Goal: Task Accomplishment & Management: Manage account settings

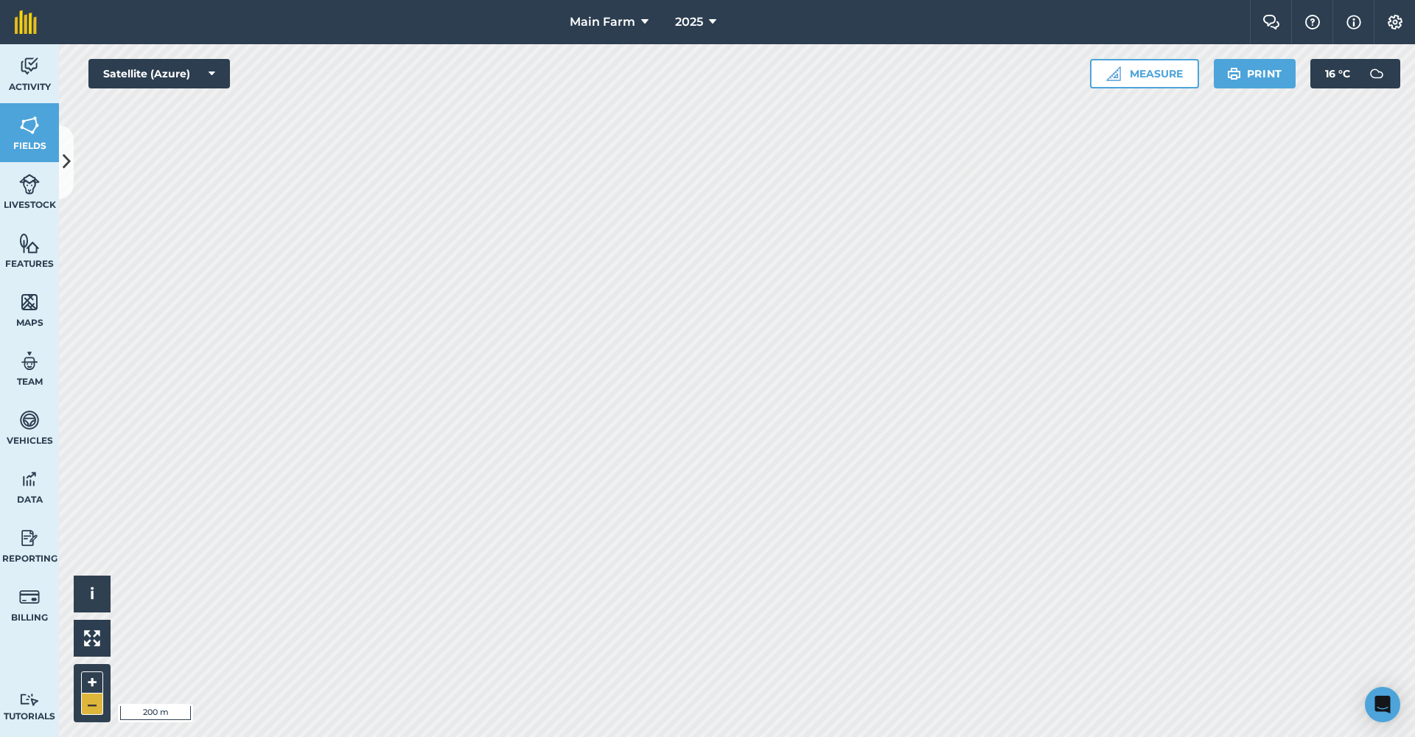
click at [89, 705] on button "–" at bounding box center [92, 704] width 22 height 21
click at [94, 705] on button "–" at bounding box center [92, 704] width 22 height 21
click at [93, 683] on button "+" at bounding box center [92, 682] width 22 height 22
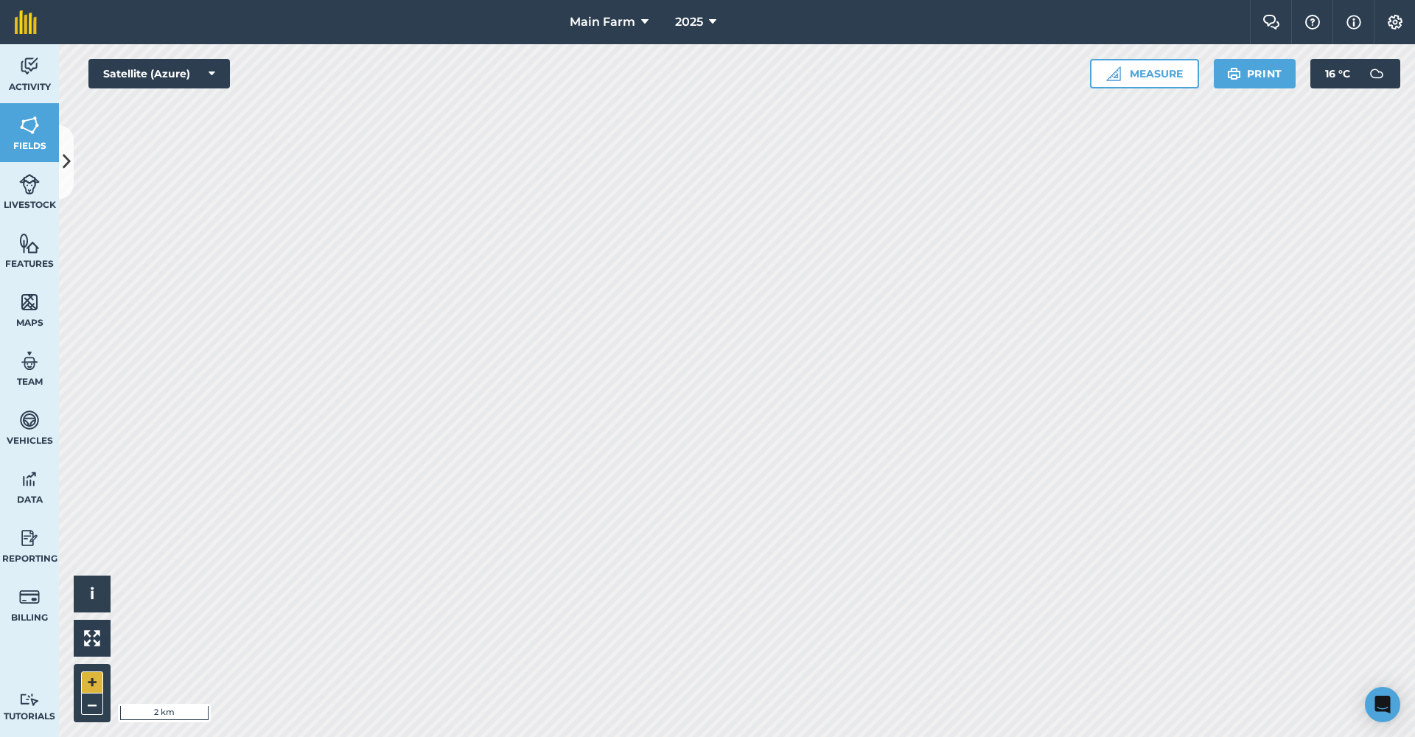
click at [93, 683] on button "+" at bounding box center [92, 682] width 22 height 22
click at [84, 684] on button "+" at bounding box center [92, 682] width 22 height 22
click at [92, 688] on button "+" at bounding box center [92, 682] width 22 height 22
click at [67, 159] on icon at bounding box center [67, 162] width 8 height 26
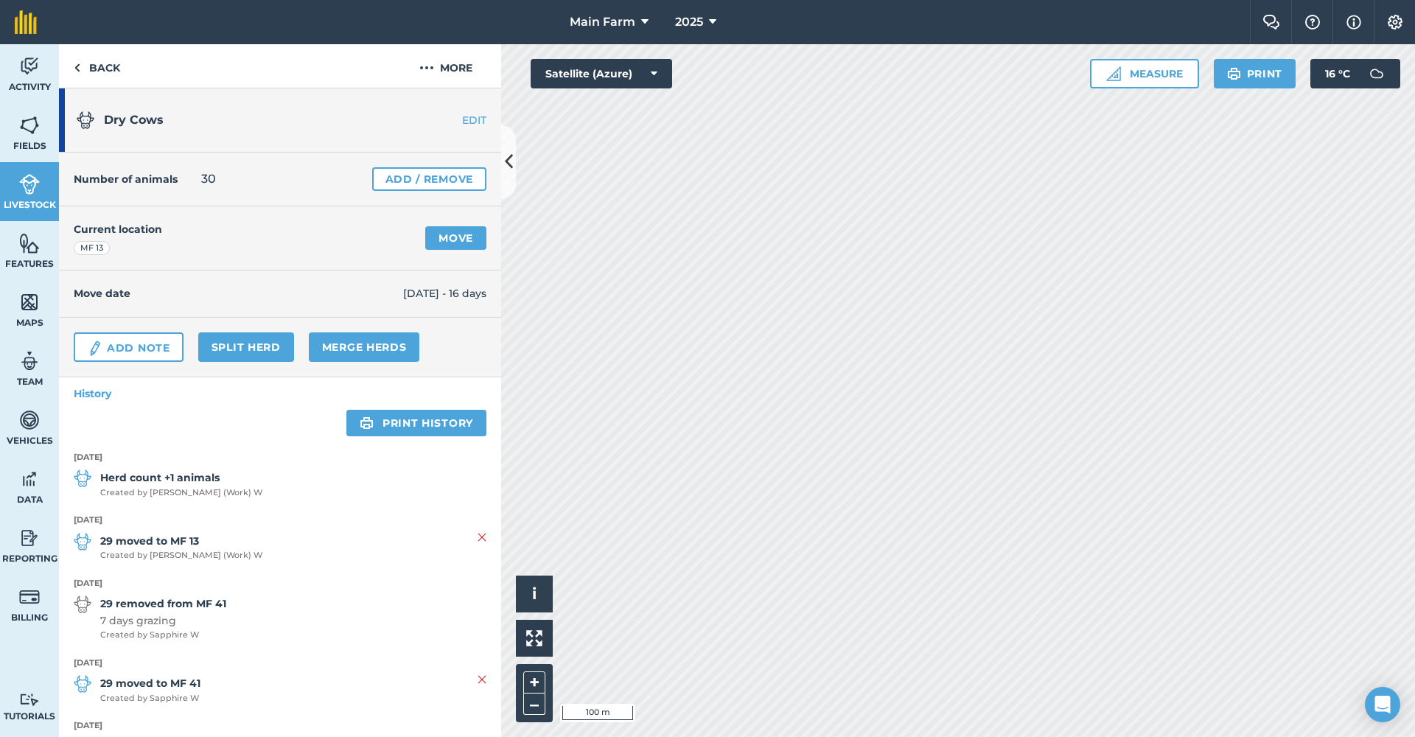
click at [434, 179] on link "Add / Remove" at bounding box center [429, 179] width 114 height 24
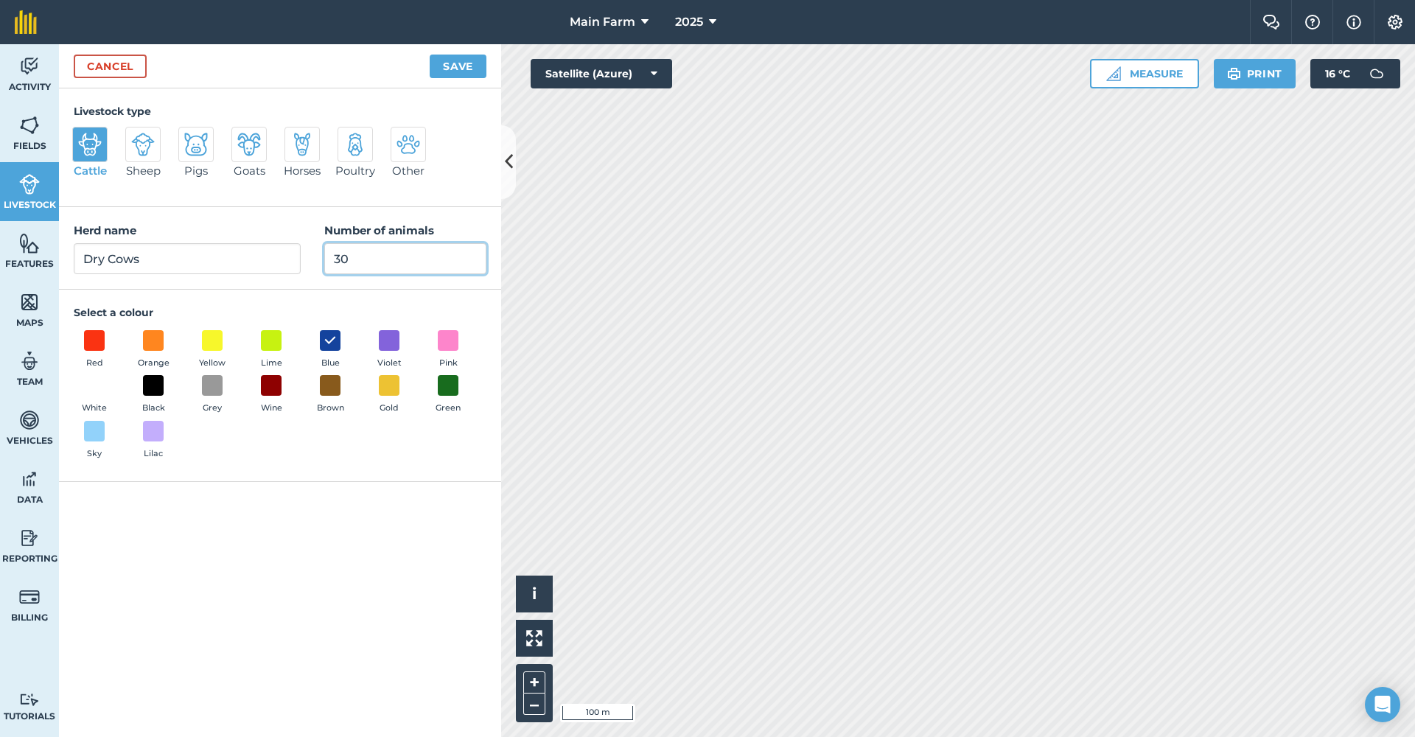
drag, startPoint x: 352, startPoint y: 264, endPoint x: 276, endPoint y: 253, distance: 77.4
click at [277, 254] on div "Herd name Dry Cows Number of animals 30" at bounding box center [280, 248] width 442 height 83
type input "25"
click at [452, 69] on button "Save" at bounding box center [458, 67] width 57 height 24
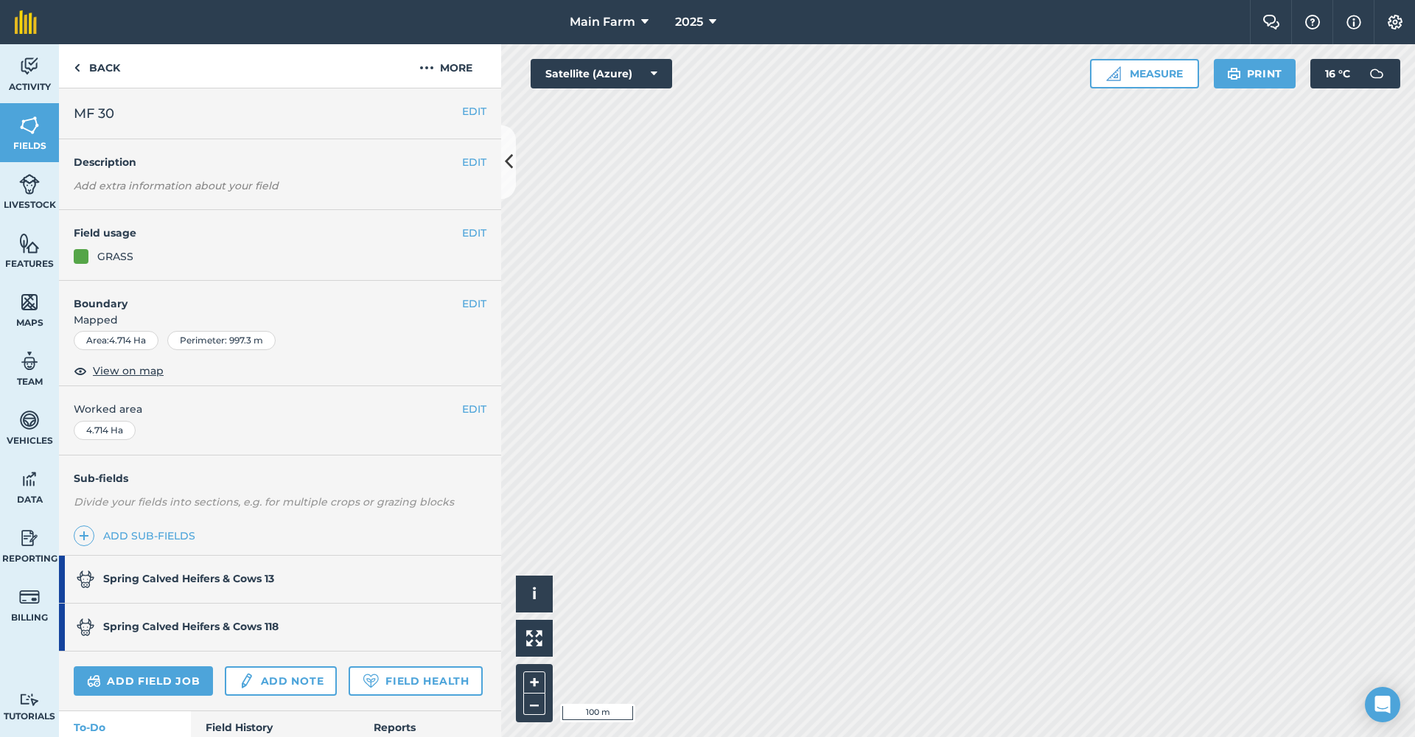
click at [236, 573] on strong "Spring Calved Heifers & Cows 13" at bounding box center [188, 578] width 171 height 13
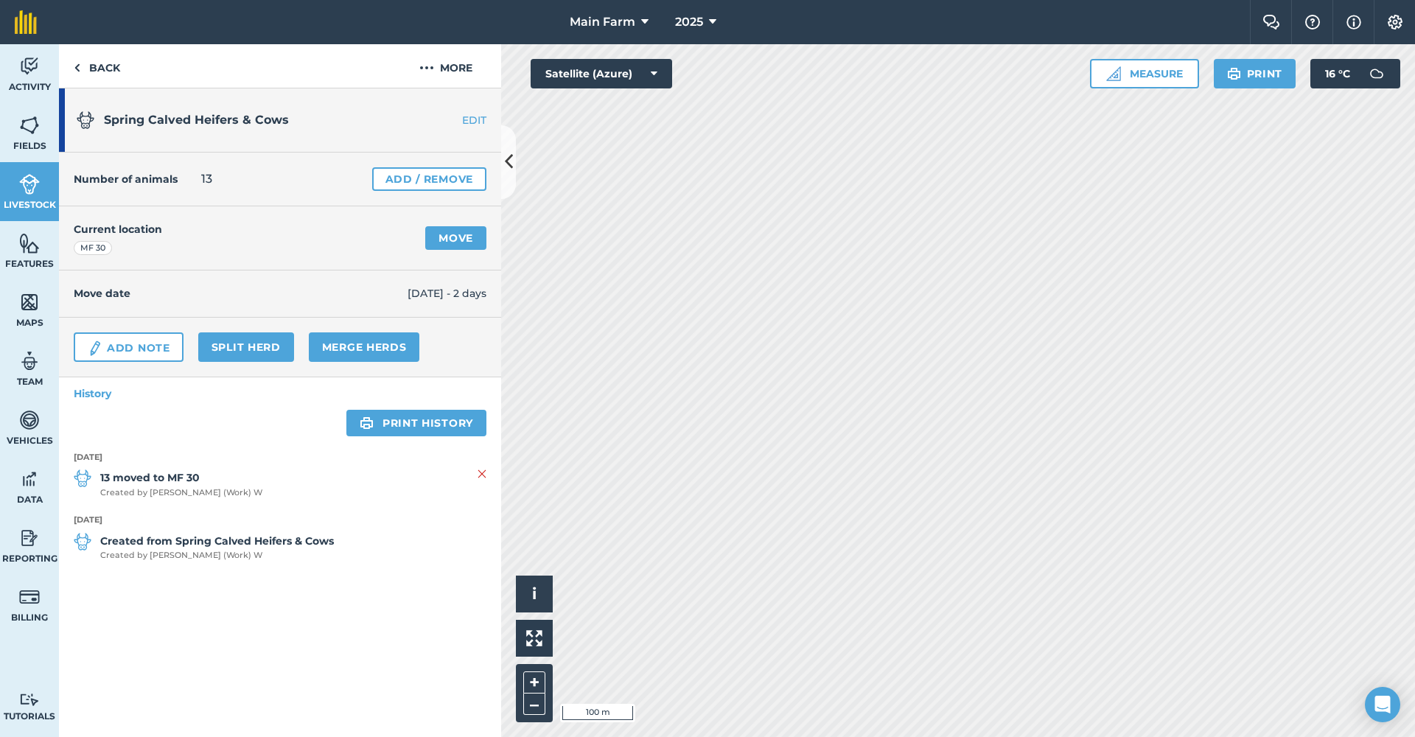
click at [447, 184] on link "Add / Remove" at bounding box center [429, 179] width 114 height 24
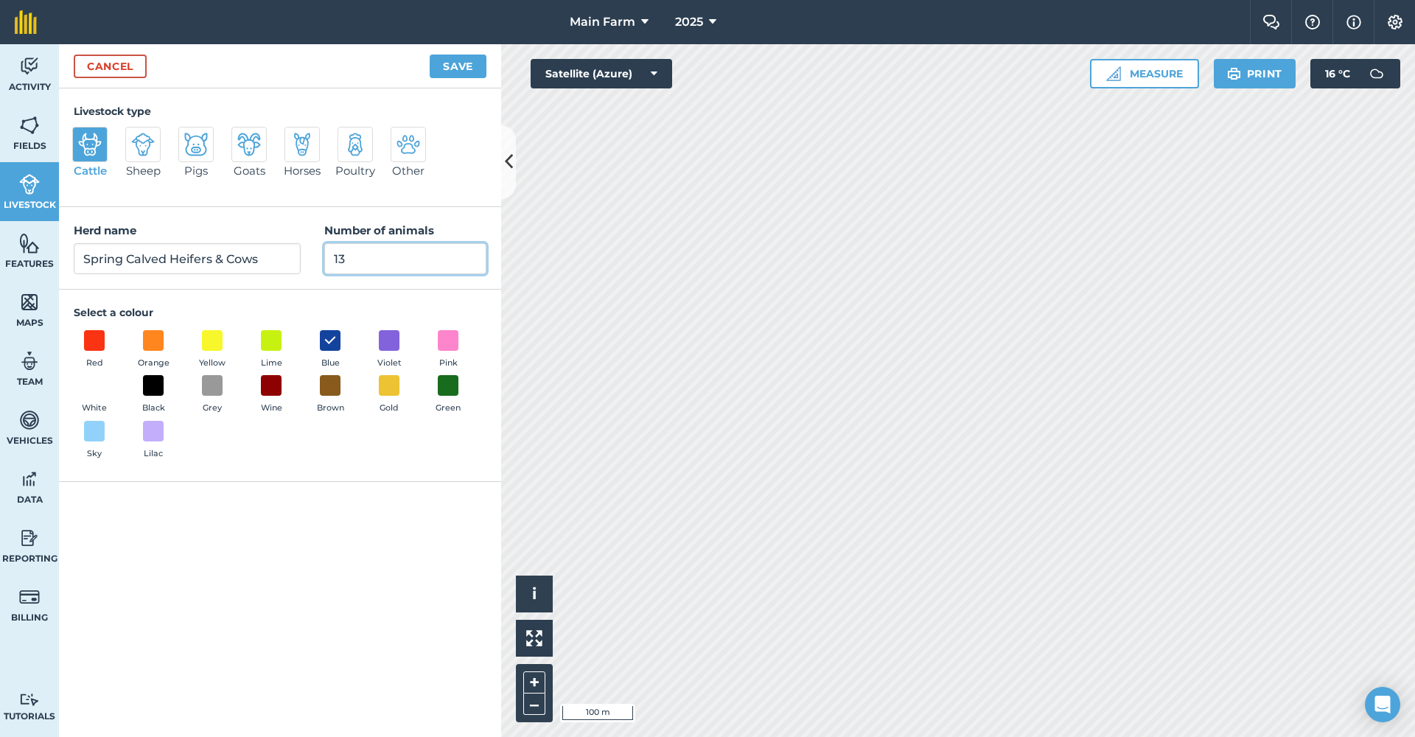
click at [354, 272] on input "13" at bounding box center [405, 258] width 162 height 31
type input "15"
click at [467, 68] on button "Save" at bounding box center [458, 67] width 57 height 24
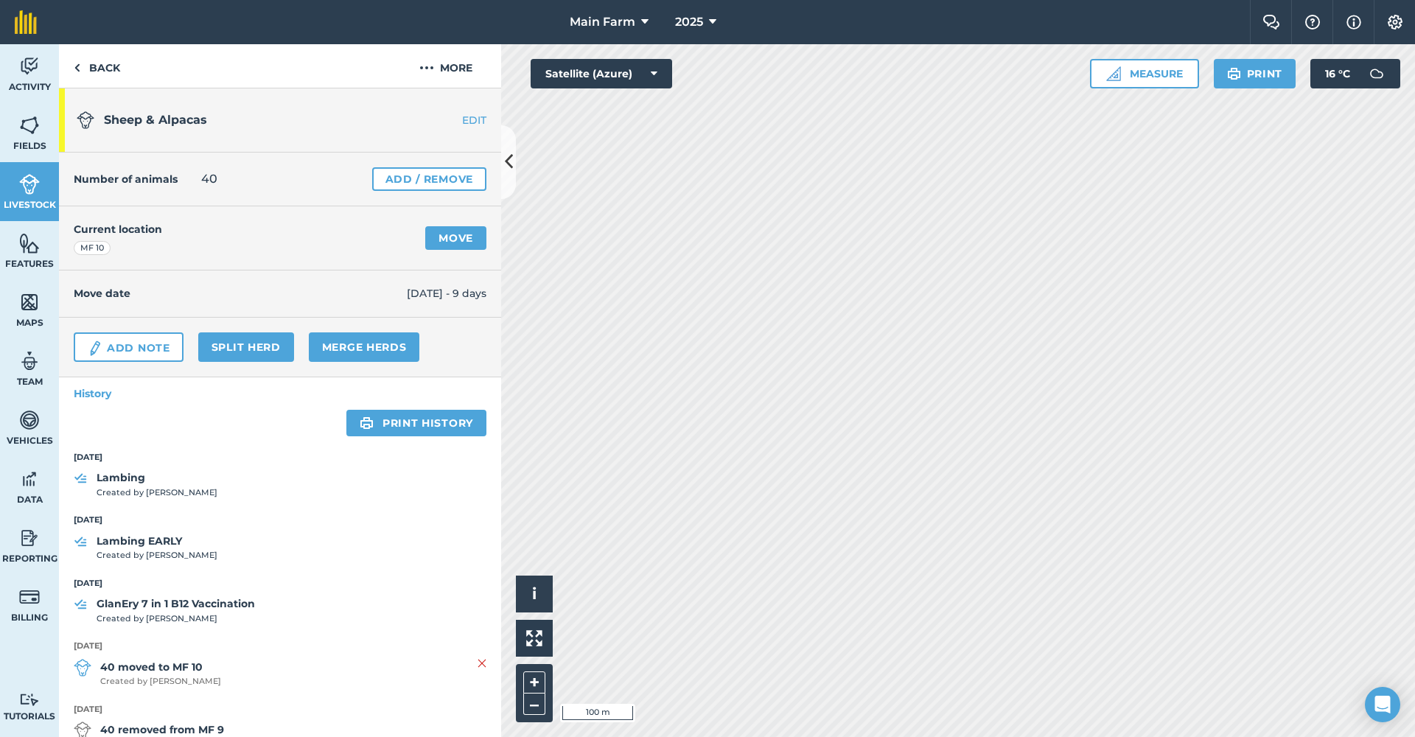
click at [392, 180] on link "Add / Remove" at bounding box center [429, 179] width 114 height 24
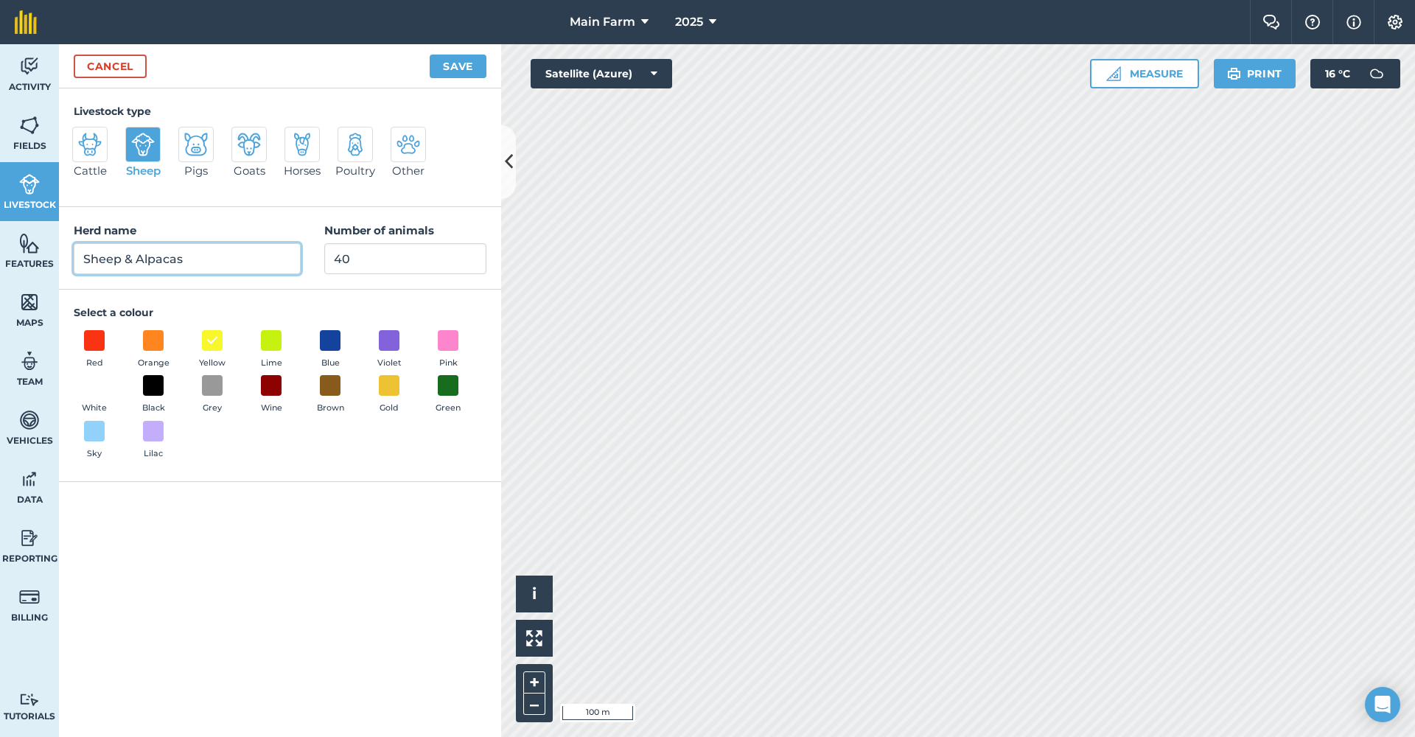
click at [119, 262] on input "Sheep & Alpacas" at bounding box center [187, 258] width 227 height 31
type input "Sheep/Lambs & Alpacas"
click at [373, 256] on input "40" at bounding box center [405, 258] width 162 height 31
type input "42"
click at [442, 72] on button "Save" at bounding box center [458, 67] width 57 height 24
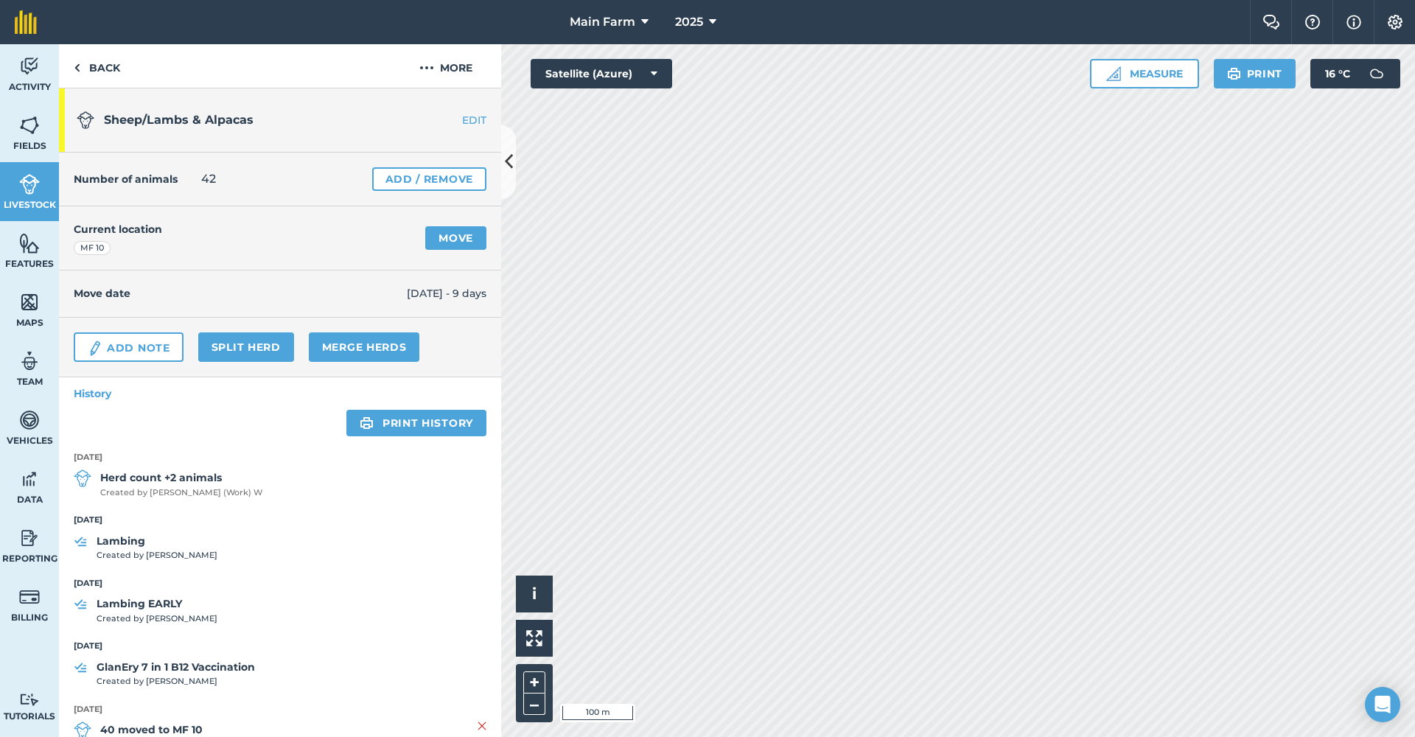
click at [447, 237] on link "Move" at bounding box center [455, 238] width 61 height 24
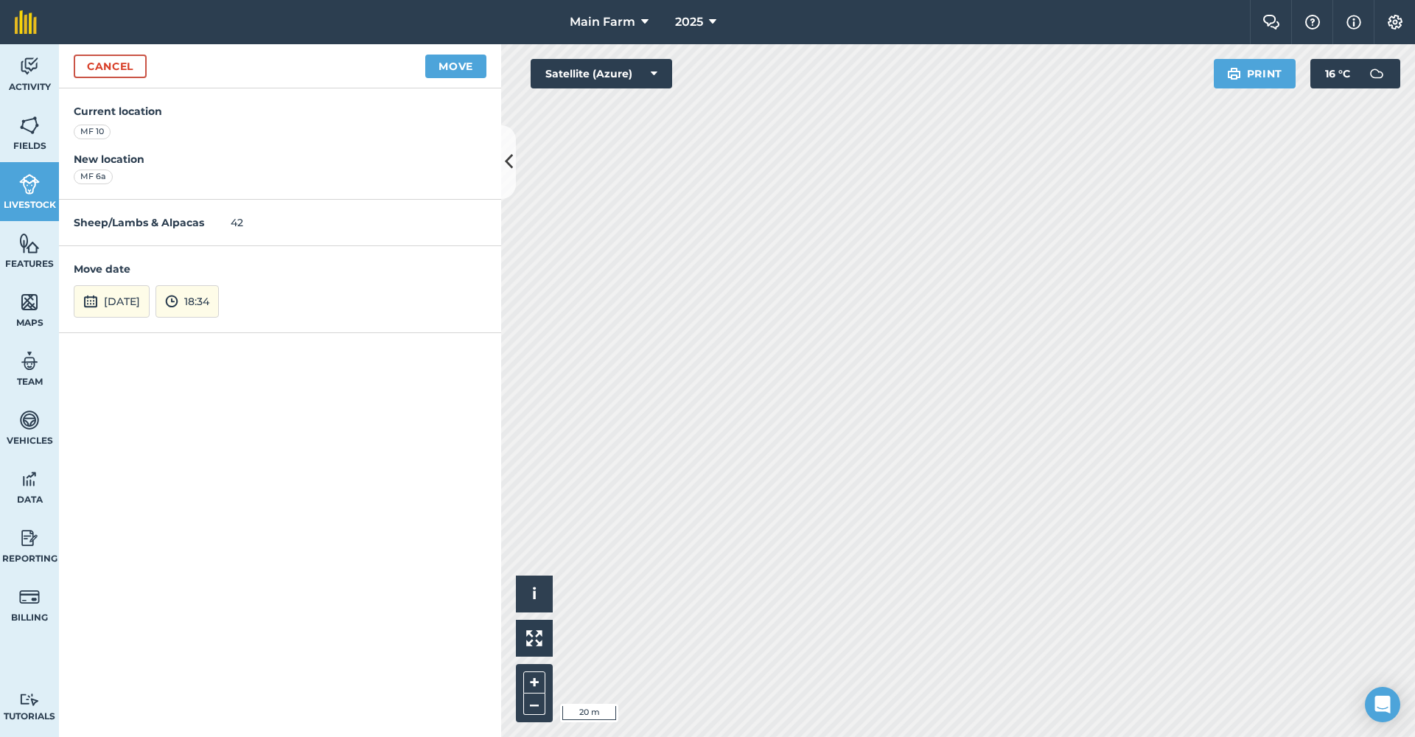
click at [219, 303] on button "18:34" at bounding box center [187, 301] width 63 height 32
click at [214, 186] on button "15:00" at bounding box center [190, 187] width 69 height 24
click at [444, 66] on button "Move" at bounding box center [455, 67] width 61 height 24
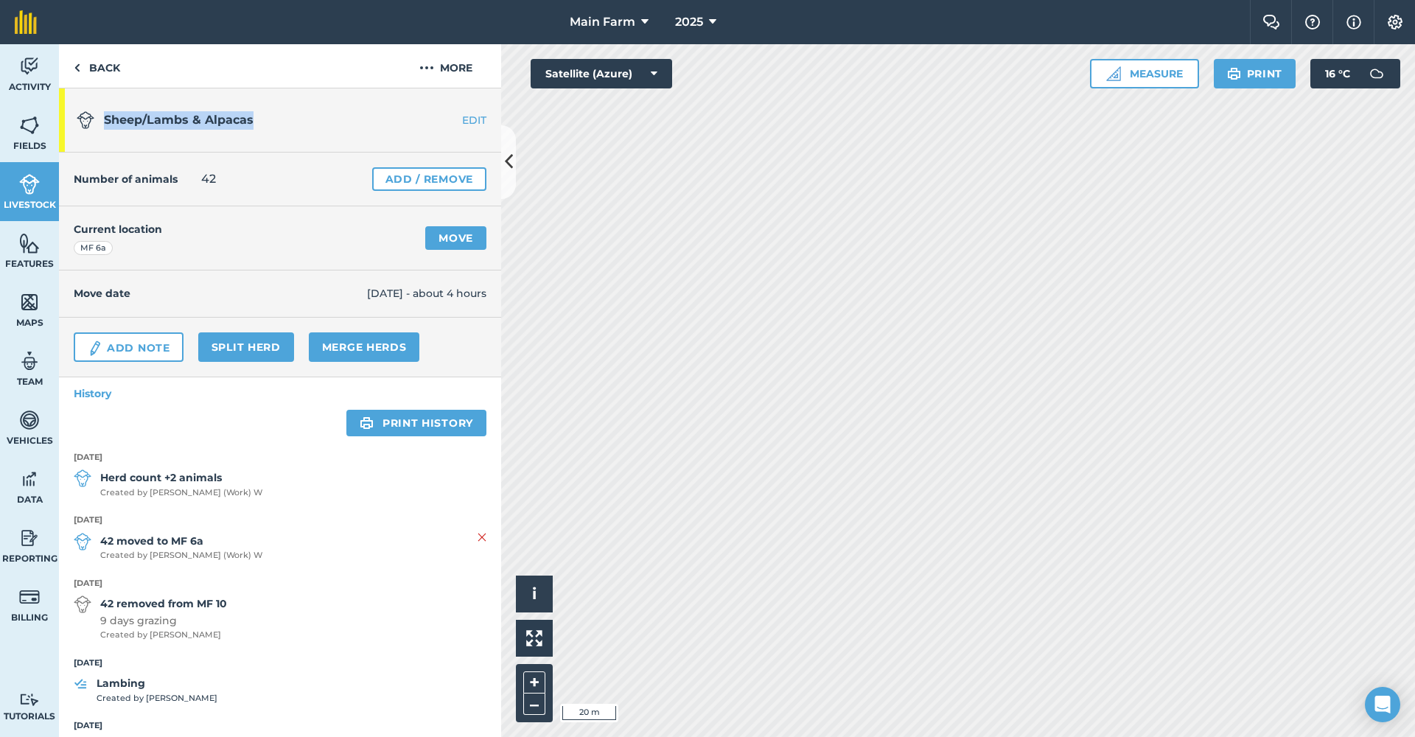
drag, startPoint x: 256, startPoint y: 117, endPoint x: 97, endPoint y: 118, distance: 158.5
click at [97, 118] on h1 "Sheep/Lambs & Alpacas" at bounding box center [243, 121] width 332 height 48
copy h1 "Sheep/Lambs & Alpacas"
click at [241, 353] on link "Split herd" at bounding box center [246, 346] width 96 height 29
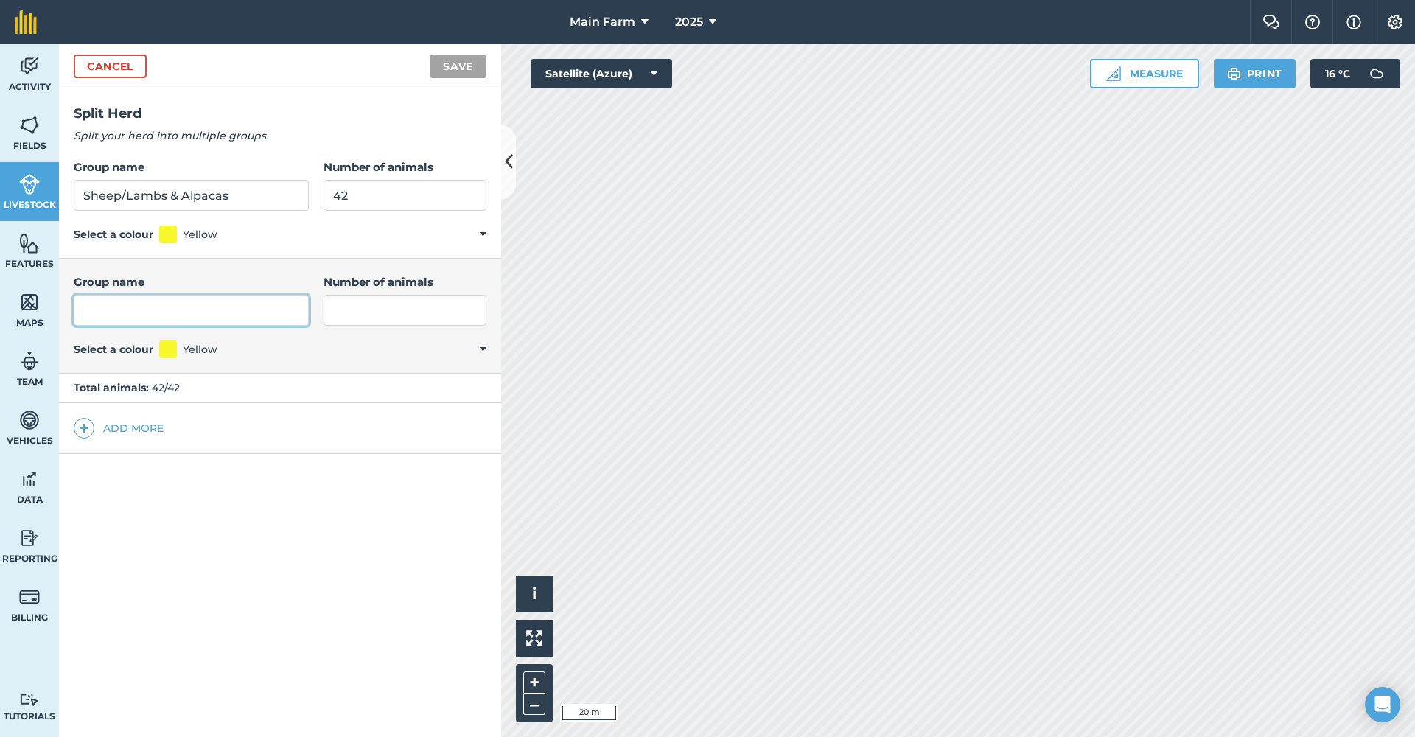
click at [215, 304] on input "Group name" at bounding box center [191, 310] width 235 height 31
paste input "Sheep/Lambs & Alpacas"
type input "Sheep/Lambs & Alpacas"
click at [144, 424] on button "Add more" at bounding box center [119, 428] width 90 height 21
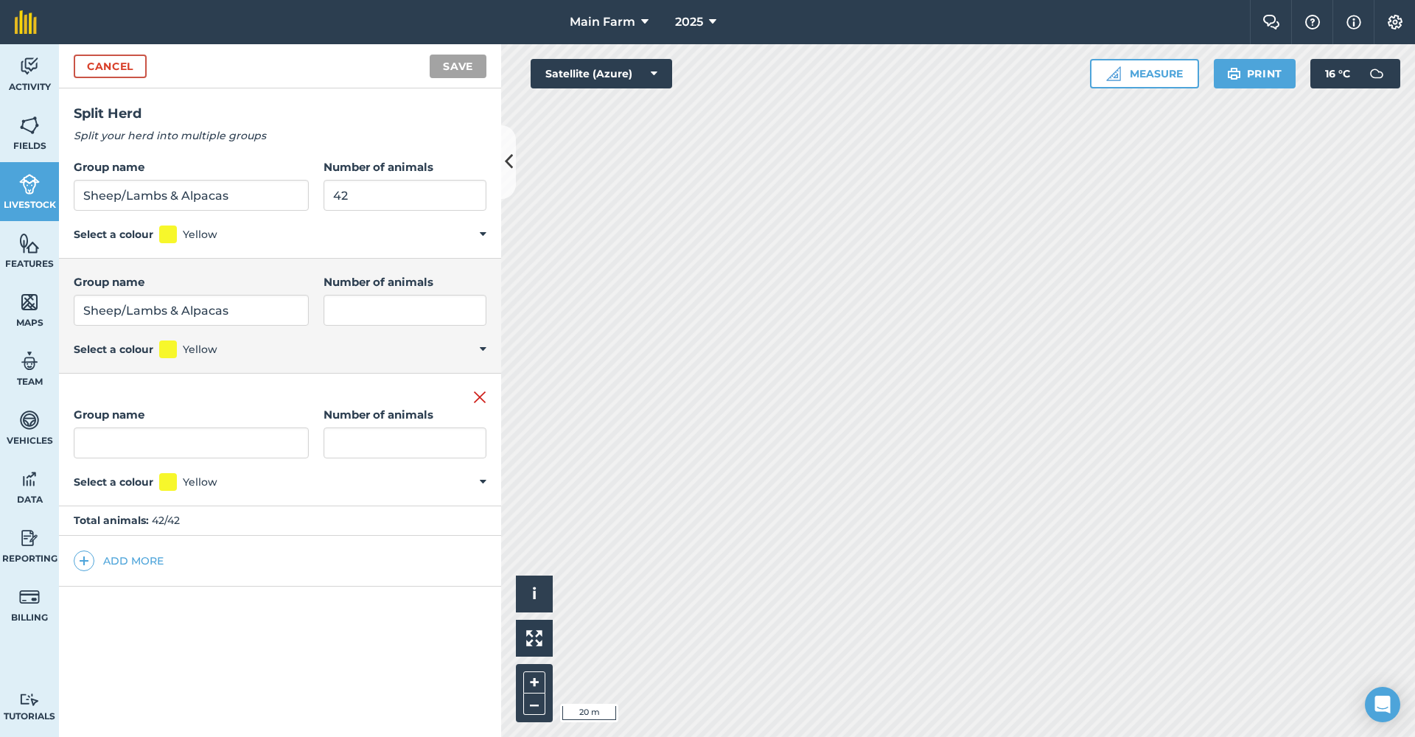
click at [198, 436] on input "Group name" at bounding box center [191, 442] width 235 height 31
type input "Sheep/Lambs & Alpacas"
drag, startPoint x: 336, startPoint y: 198, endPoint x: 278, endPoint y: 195, distance: 58.3
click at [278, 195] on div "Group name Sheep/Lambs & [PERSON_NAME] Number of animals 42" at bounding box center [280, 184] width 413 height 52
type input "14"
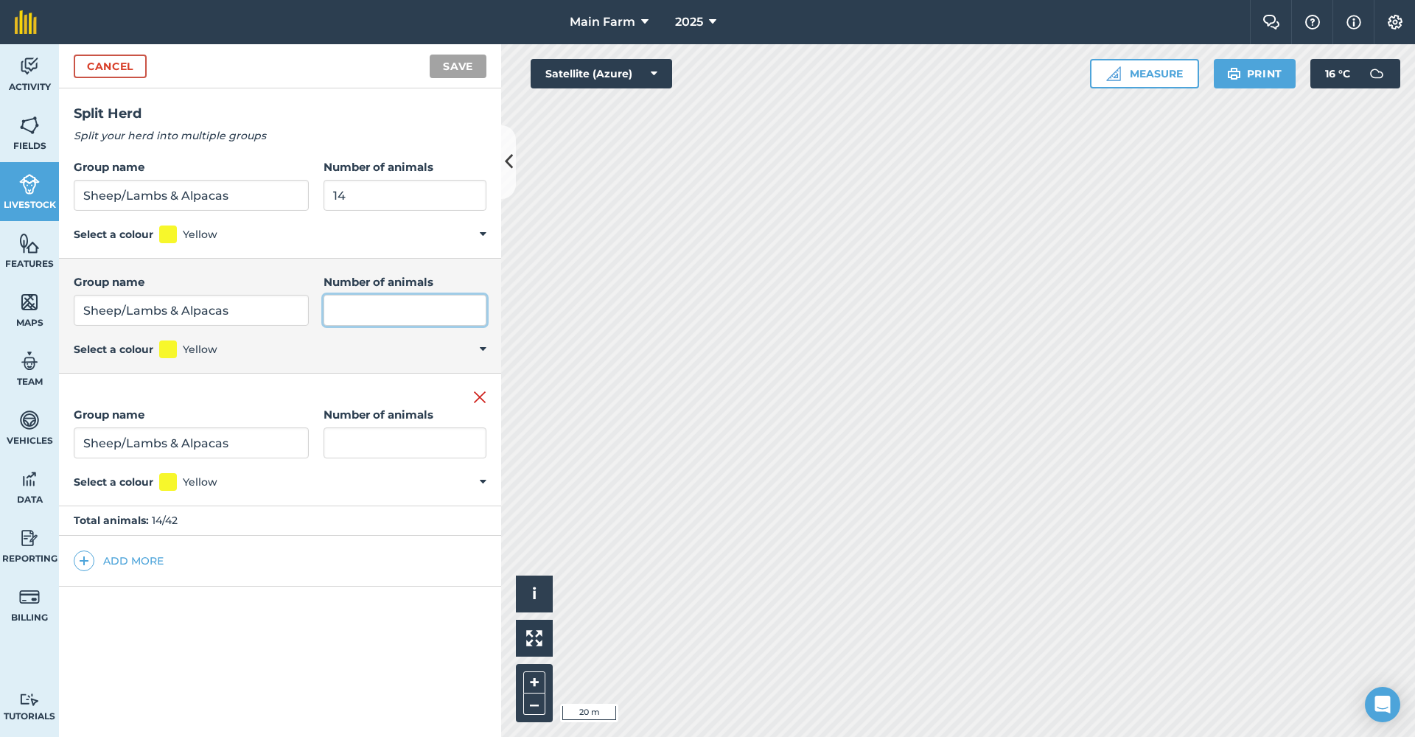
click at [324, 307] on input "Number of animals" at bounding box center [405, 310] width 163 height 31
type input "14"
click at [328, 444] on input "Number of animals" at bounding box center [405, 442] width 163 height 31
type input "14"
click at [447, 68] on button "Save" at bounding box center [458, 67] width 57 height 24
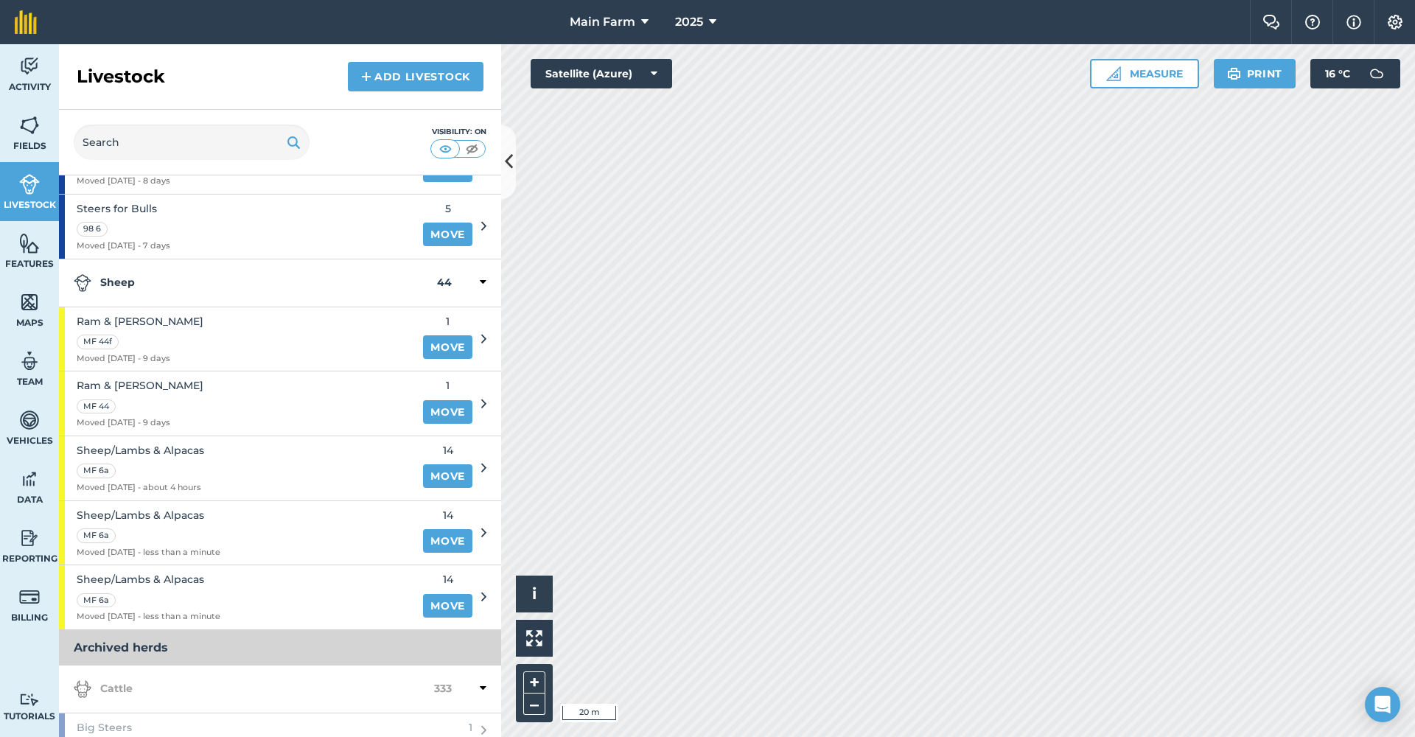
scroll to position [1305, 0]
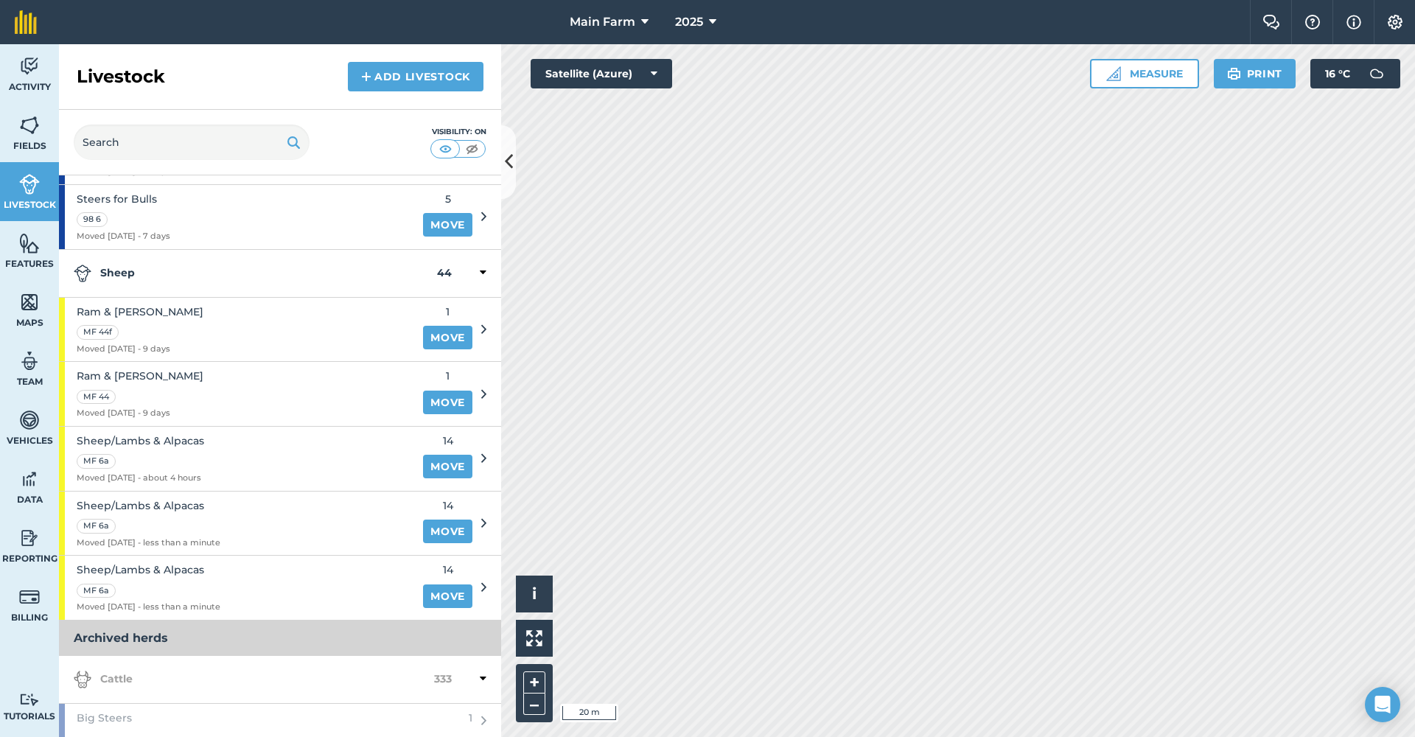
click at [455, 520] on link "Move" at bounding box center [447, 532] width 49 height 24
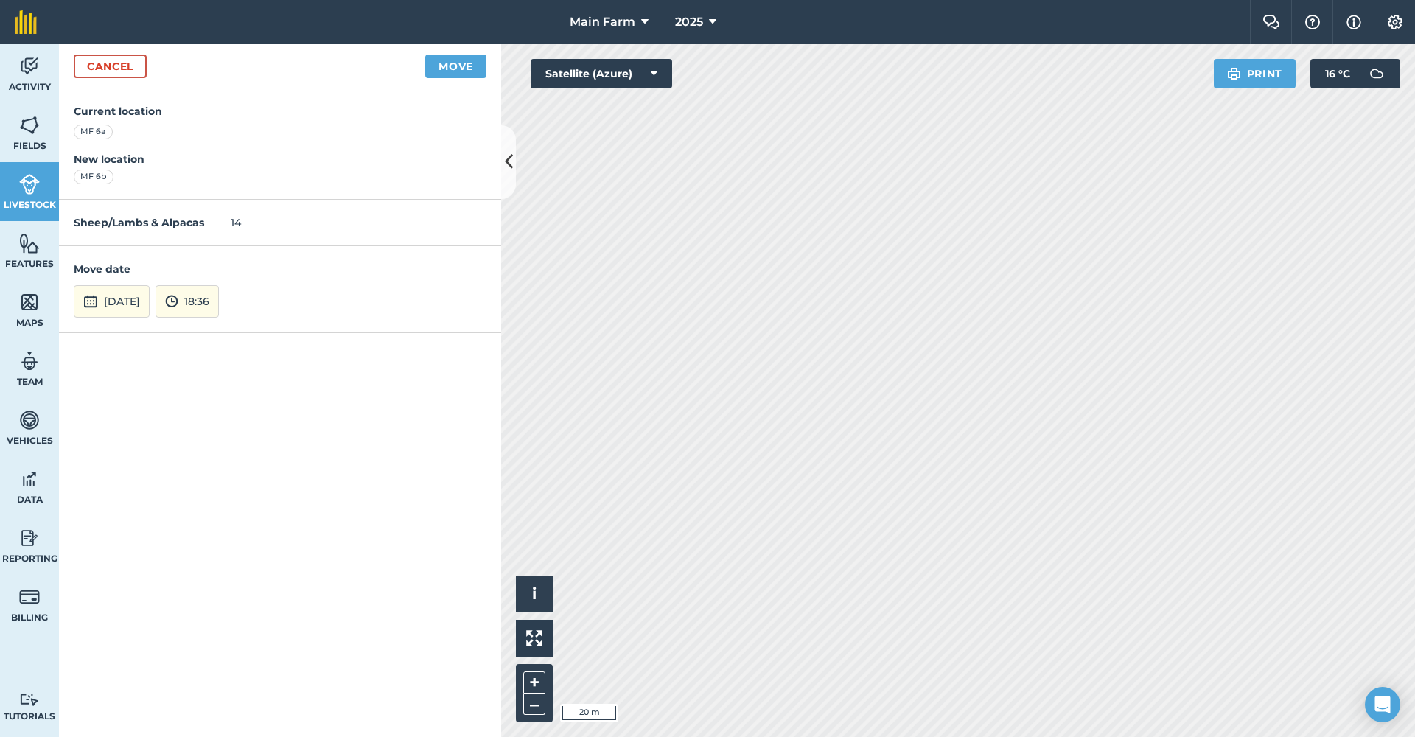
click at [219, 309] on button "18:36" at bounding box center [187, 301] width 63 height 32
click at [205, 265] on button "15:30" at bounding box center [190, 274] width 69 height 24
click at [218, 298] on button "15:30" at bounding box center [187, 301] width 63 height 32
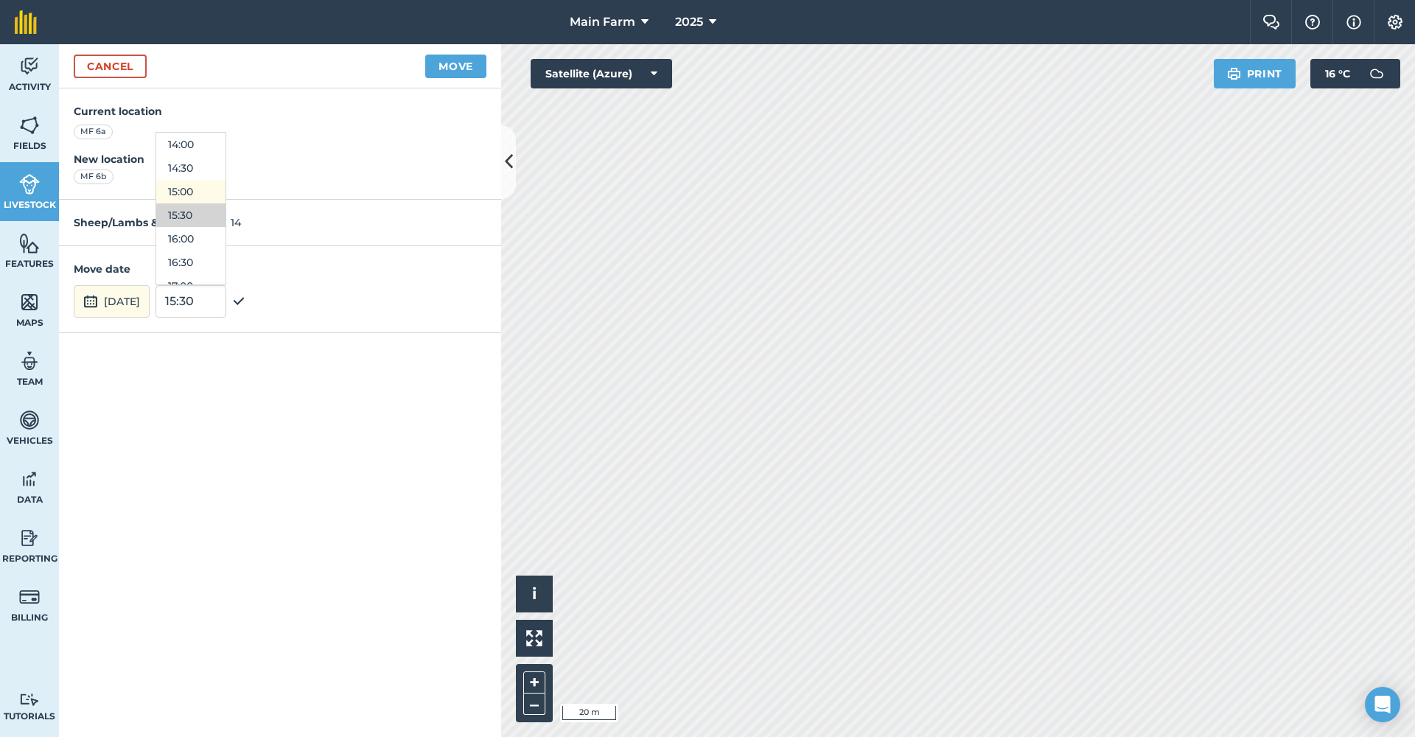
click at [217, 195] on button "15:00" at bounding box center [190, 192] width 69 height 24
click at [436, 67] on button "Move" at bounding box center [455, 67] width 61 height 24
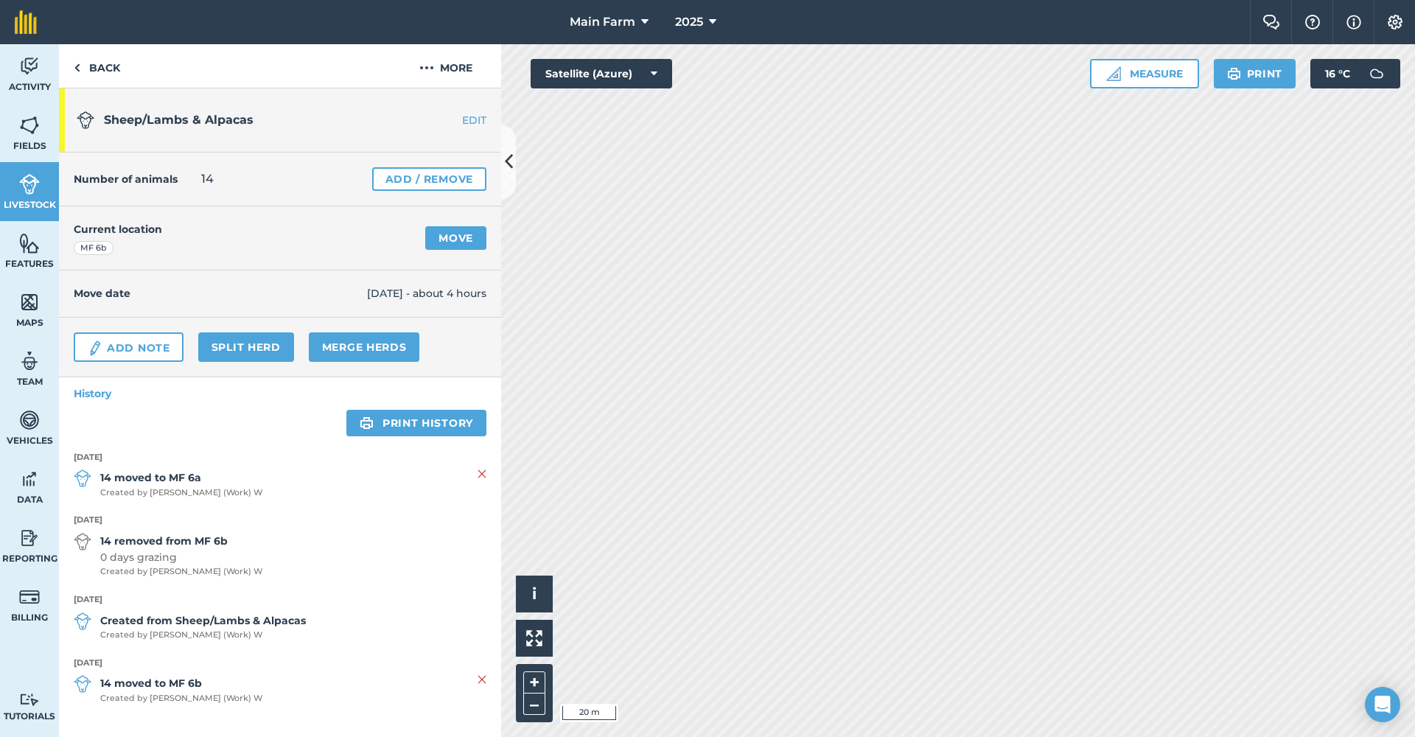
click at [31, 197] on link "Livestock" at bounding box center [29, 191] width 59 height 59
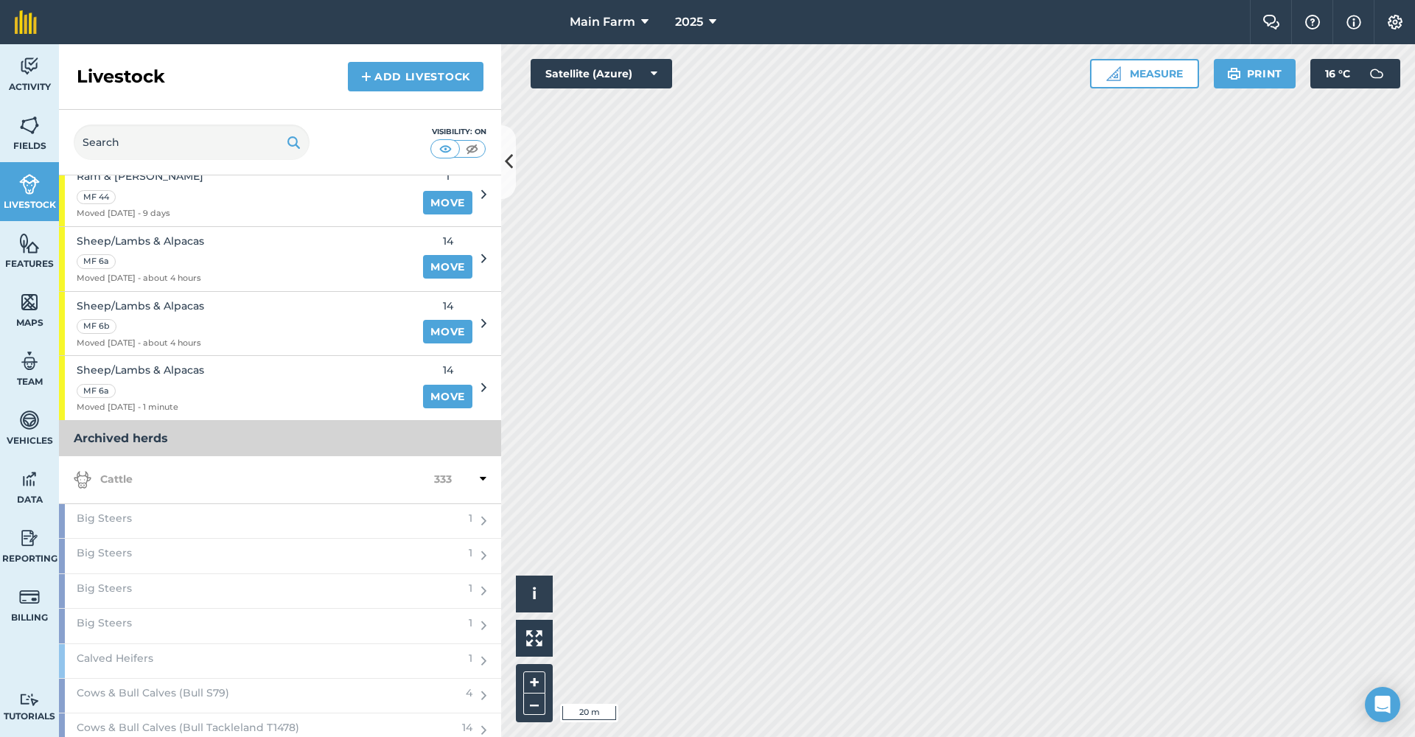
scroll to position [1503, 0]
click at [428, 386] on link "Move" at bounding box center [447, 398] width 49 height 24
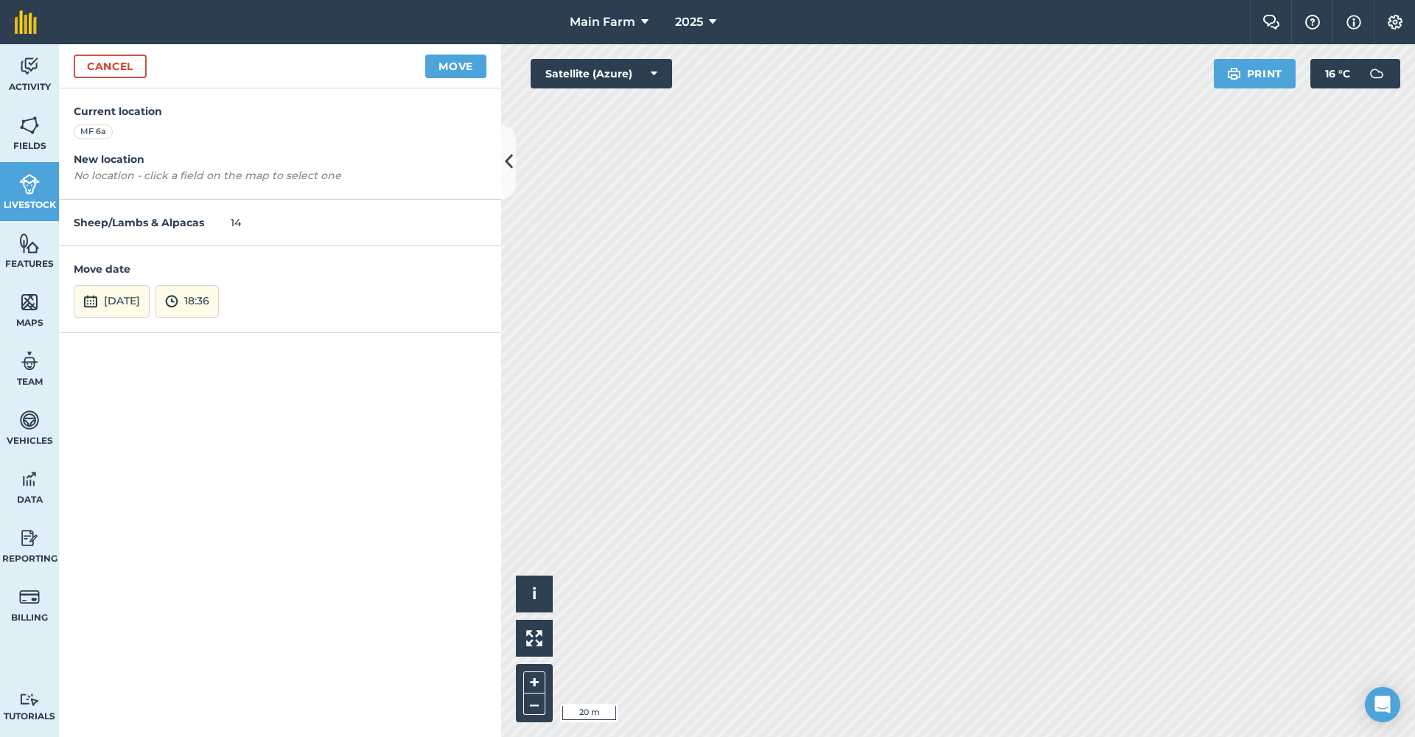
click at [219, 288] on button "18:36" at bounding box center [187, 301] width 63 height 32
click at [217, 218] on button "15:30" at bounding box center [190, 221] width 69 height 24
click at [462, 62] on button "Move" at bounding box center [455, 67] width 61 height 24
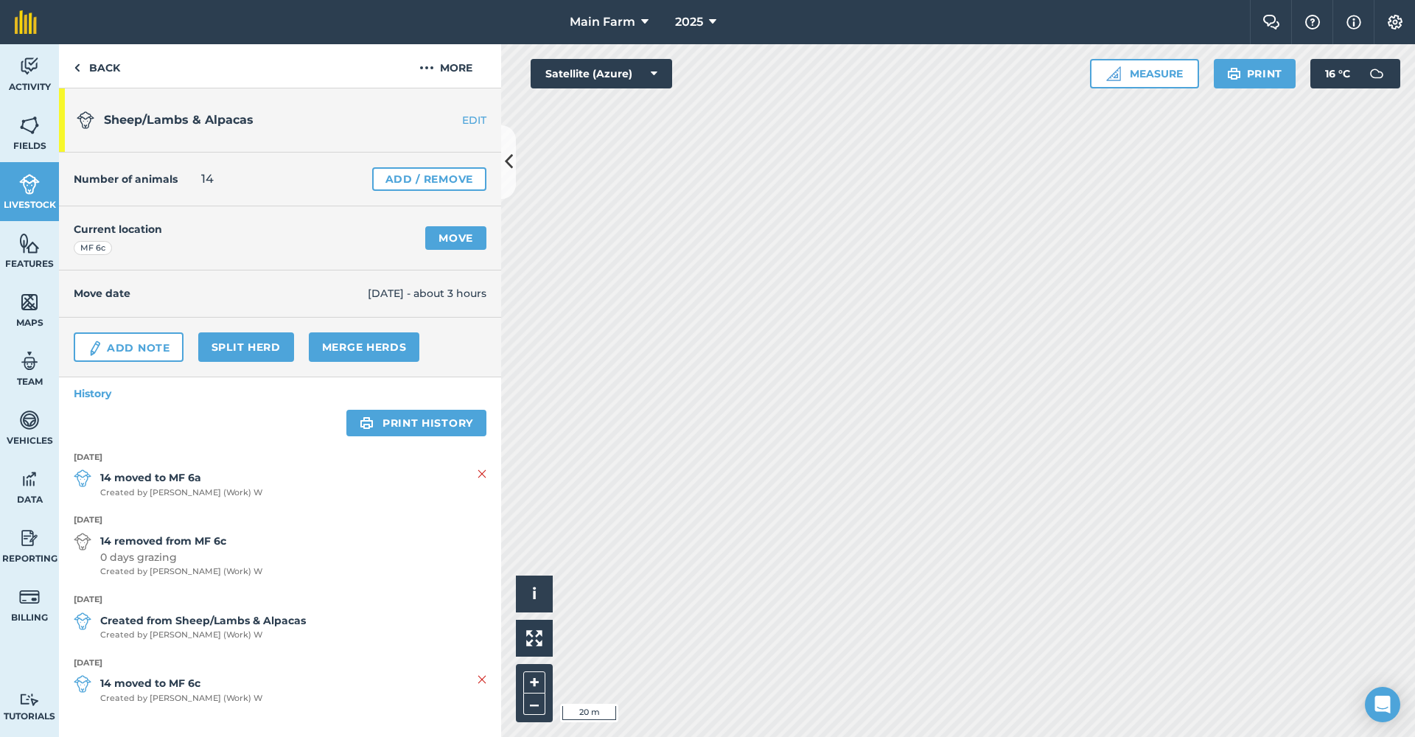
click at [24, 200] on span "Livestock" at bounding box center [29, 205] width 59 height 12
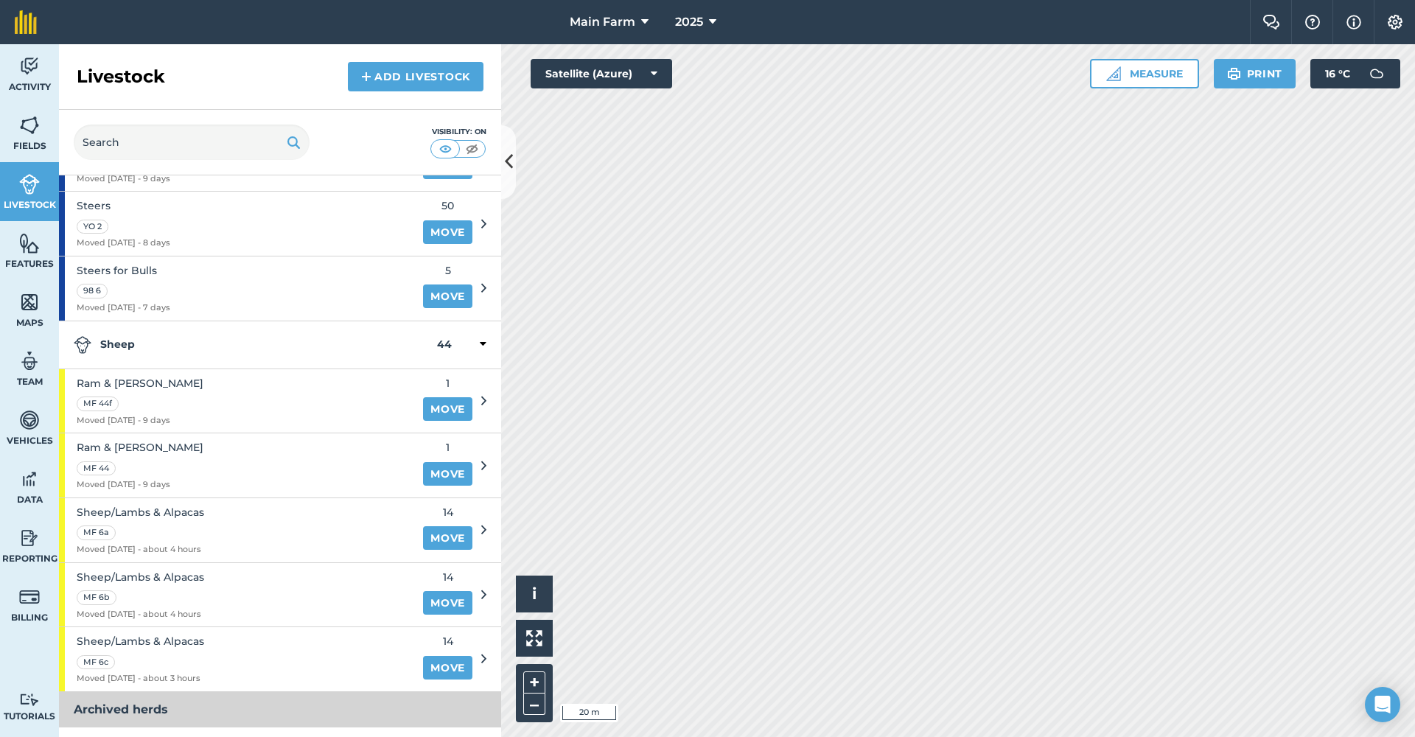
scroll to position [1249, 0]
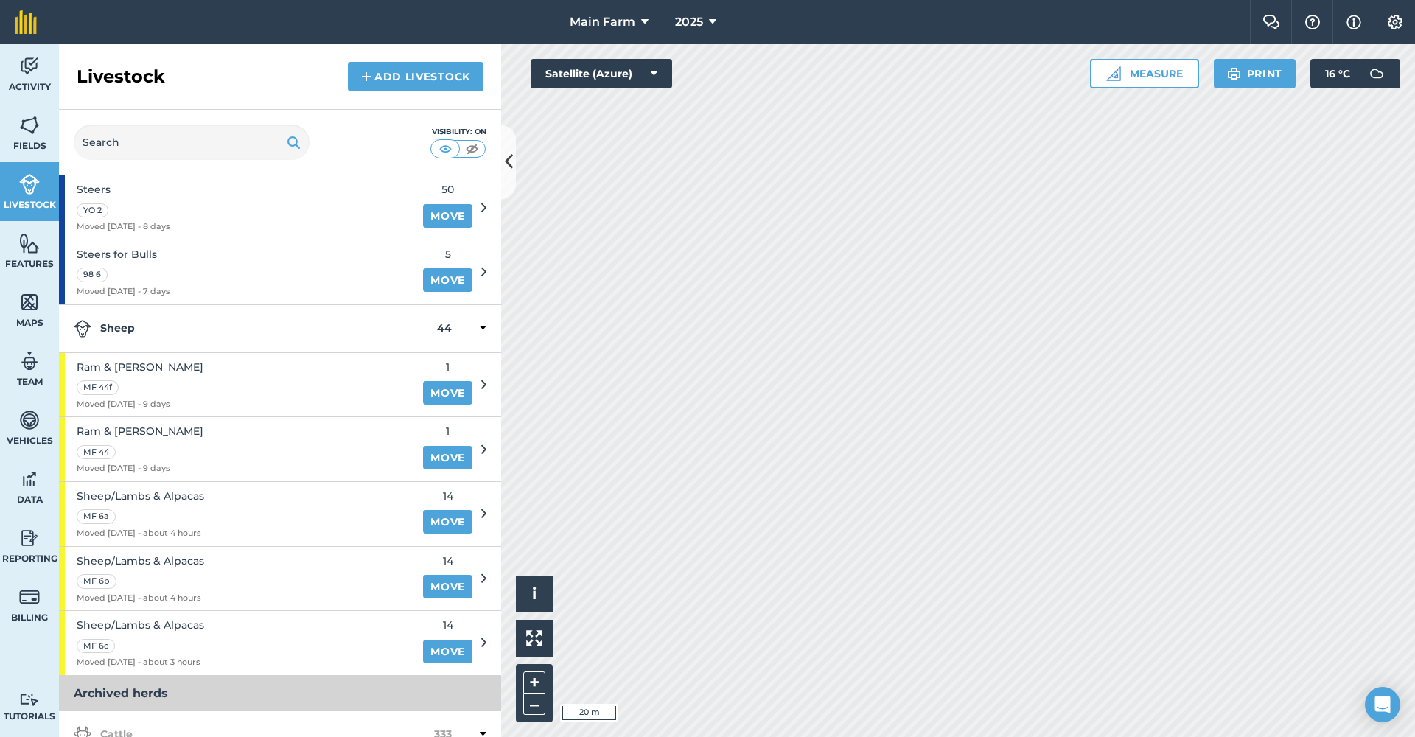
click at [142, 488] on span "Sheep/Lambs & Alpacas" at bounding box center [141, 496] width 128 height 16
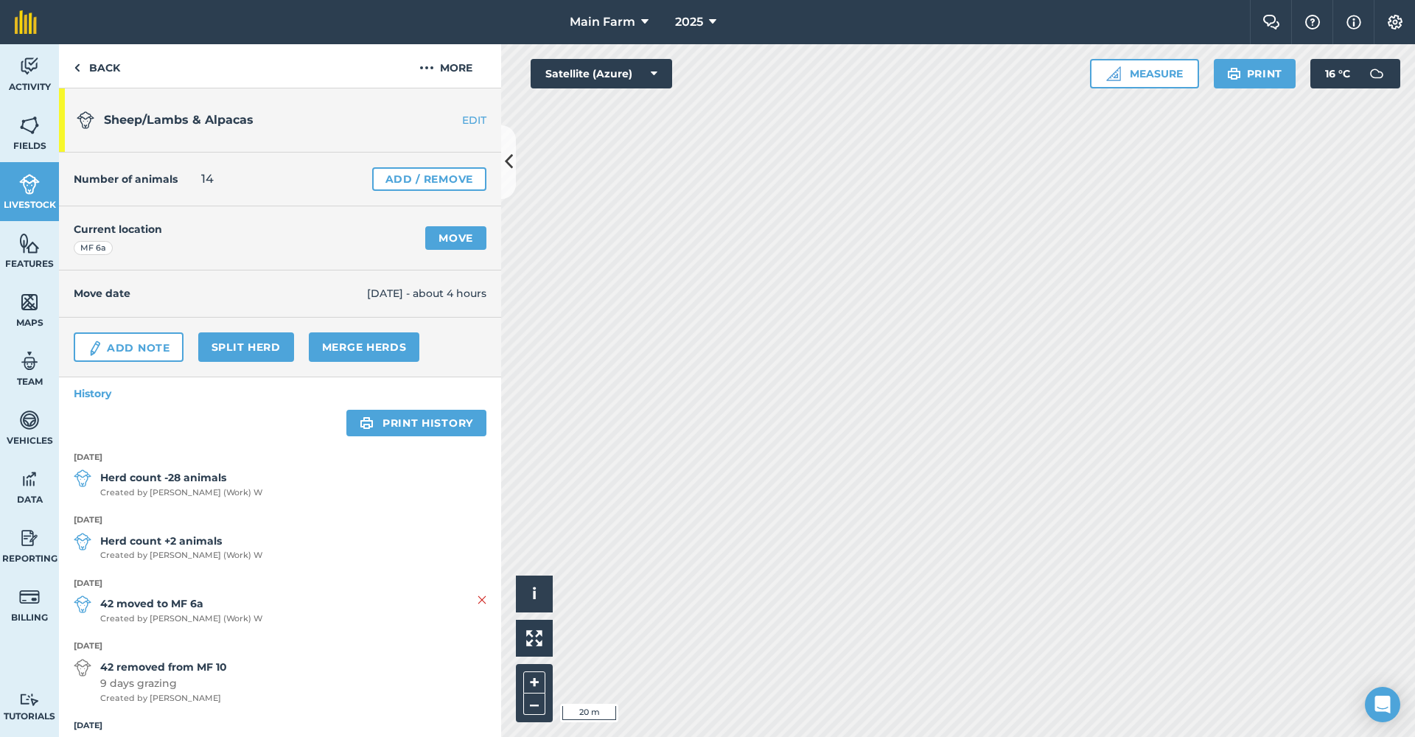
click at [25, 204] on span "Livestock" at bounding box center [29, 205] width 59 height 12
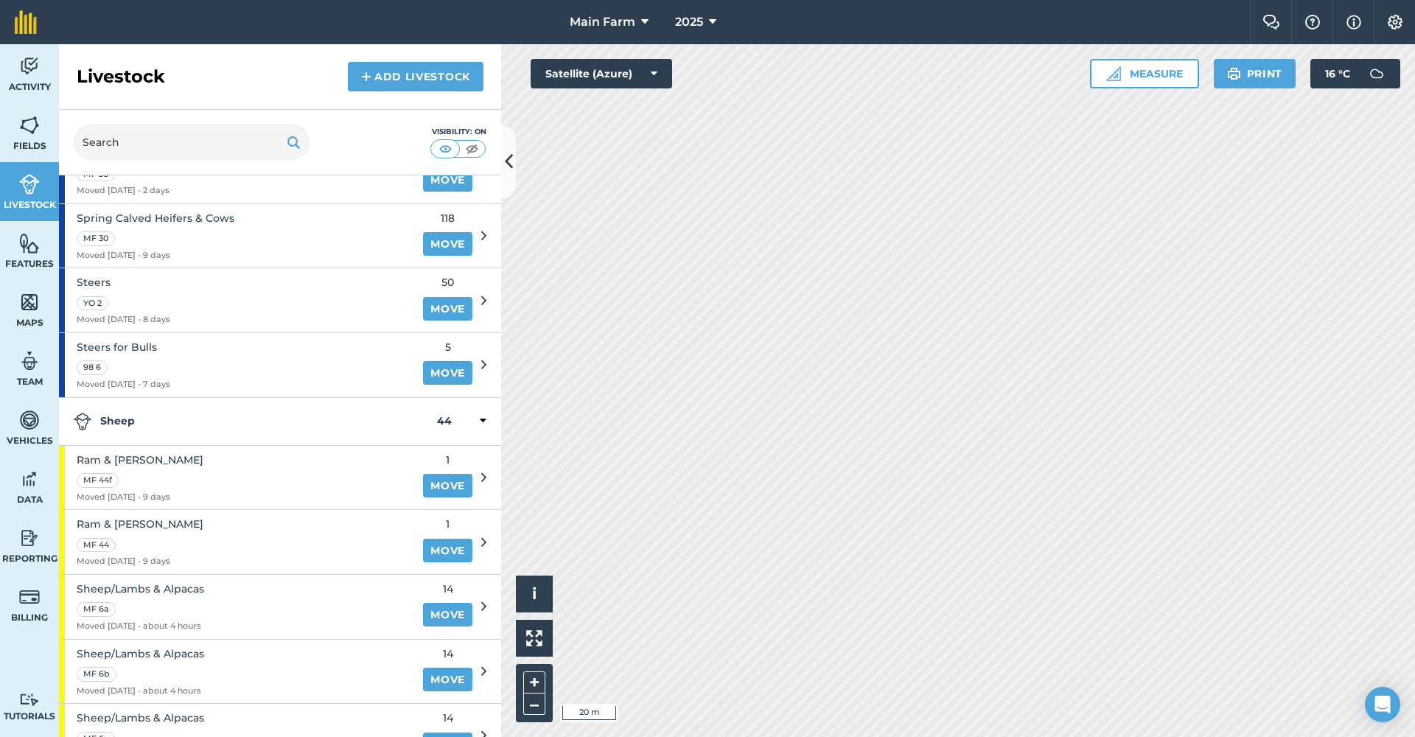
scroll to position [1197, 0]
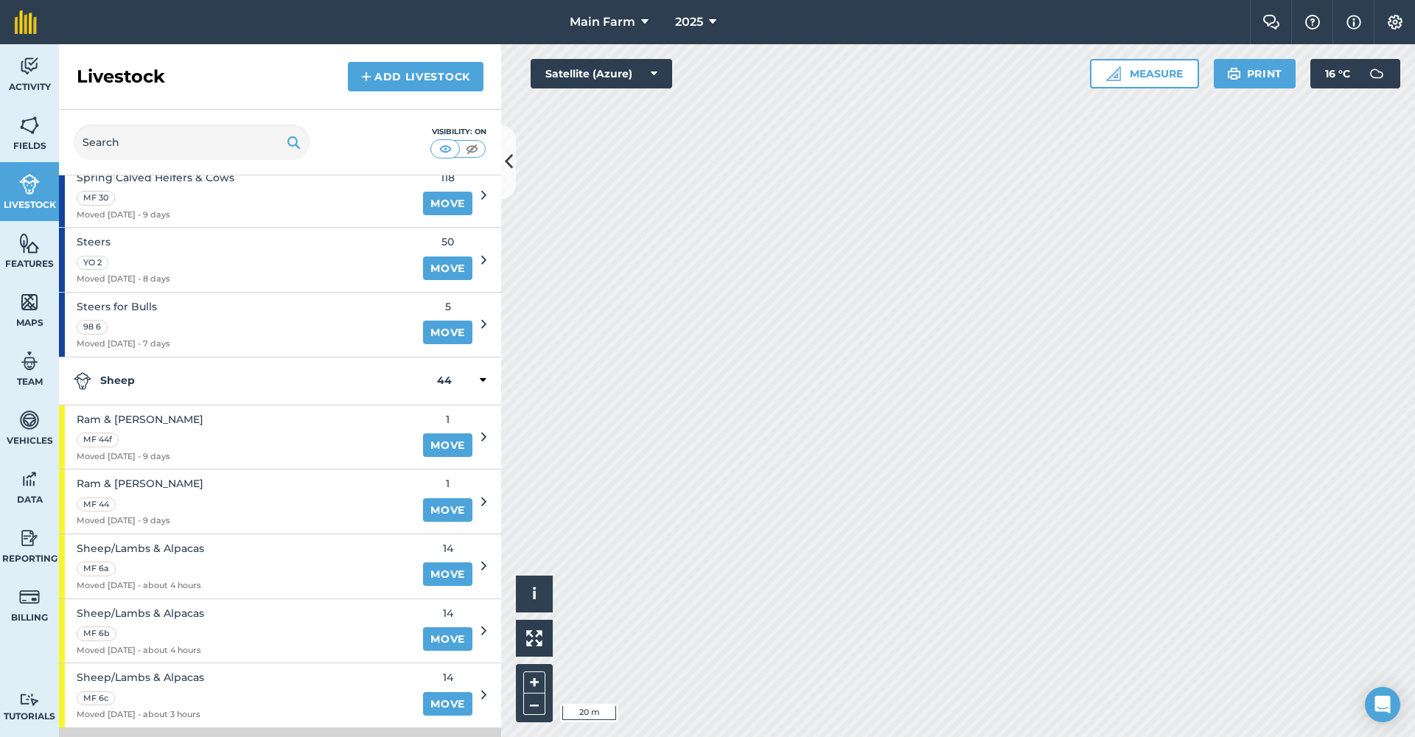
click at [189, 534] on div "Sheep/Lambs & Alpacas MF 6a Moved [DATE] - about 4 hours" at bounding box center [141, 566] width 128 height 64
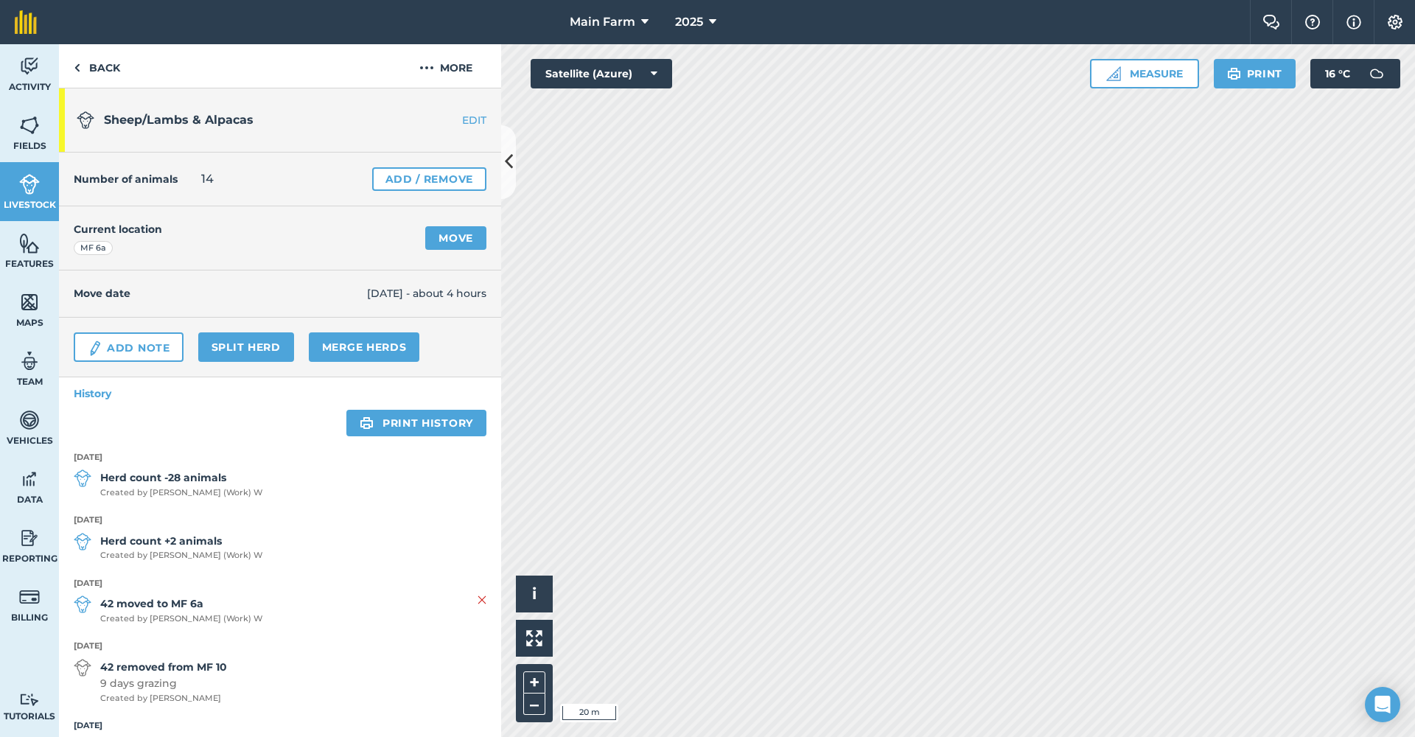
click at [453, 176] on link "Add / Remove" at bounding box center [429, 179] width 114 height 24
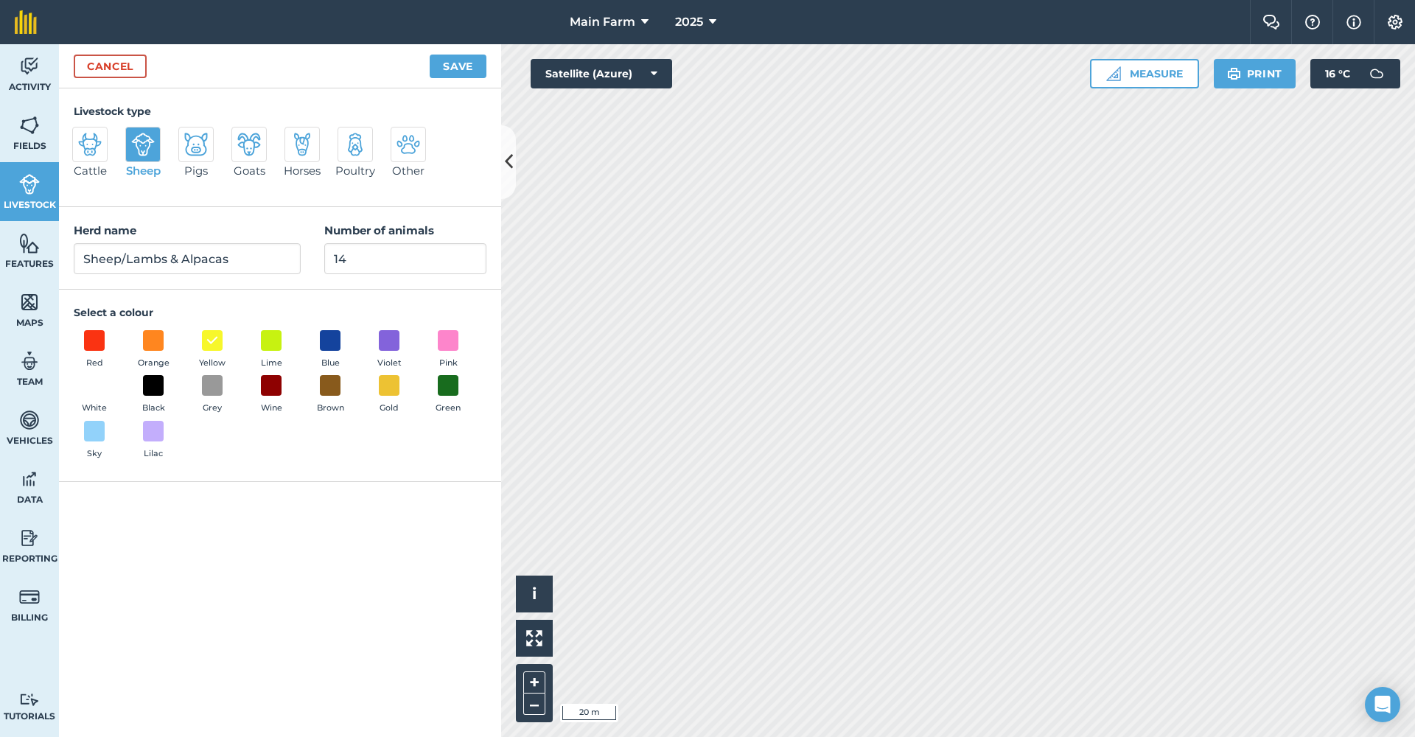
click at [104, 60] on link "Cancel" at bounding box center [110, 67] width 73 height 24
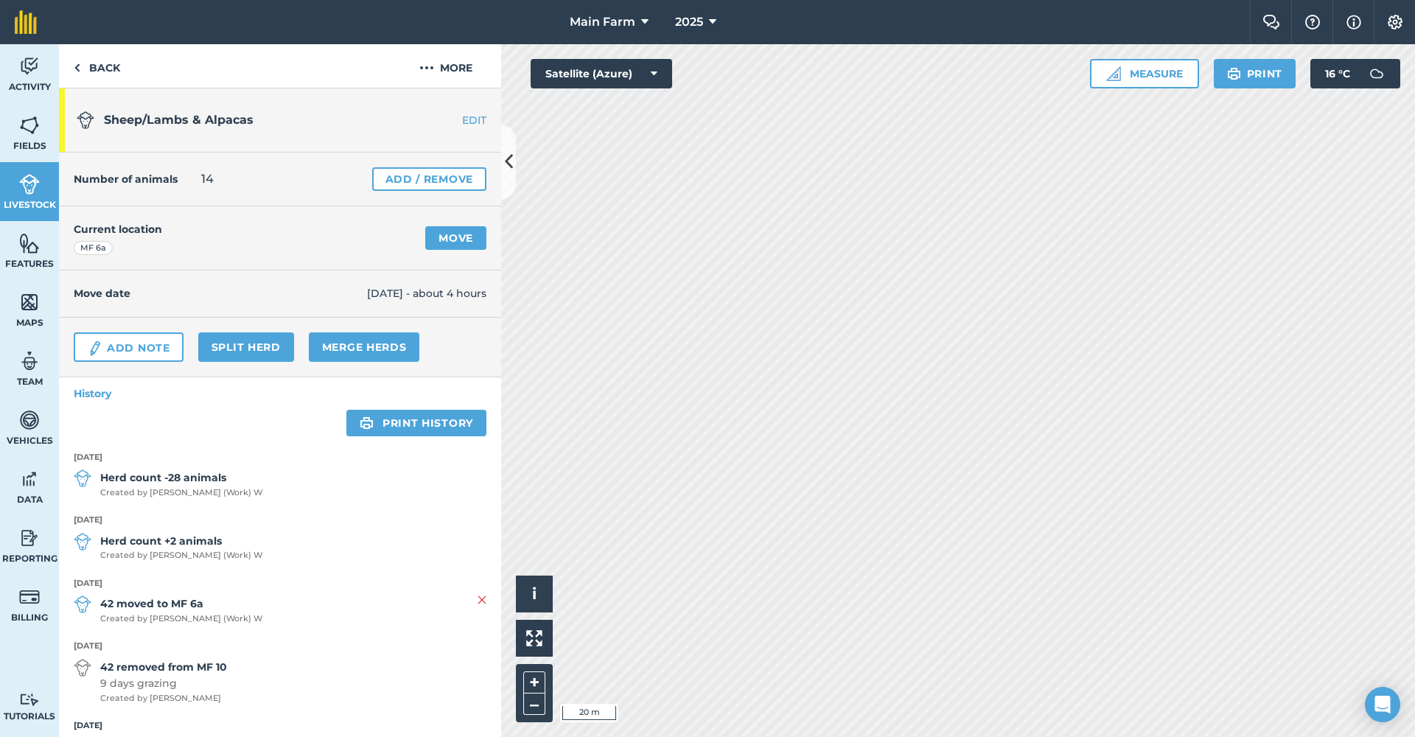
click at [20, 190] on img at bounding box center [29, 184] width 21 height 22
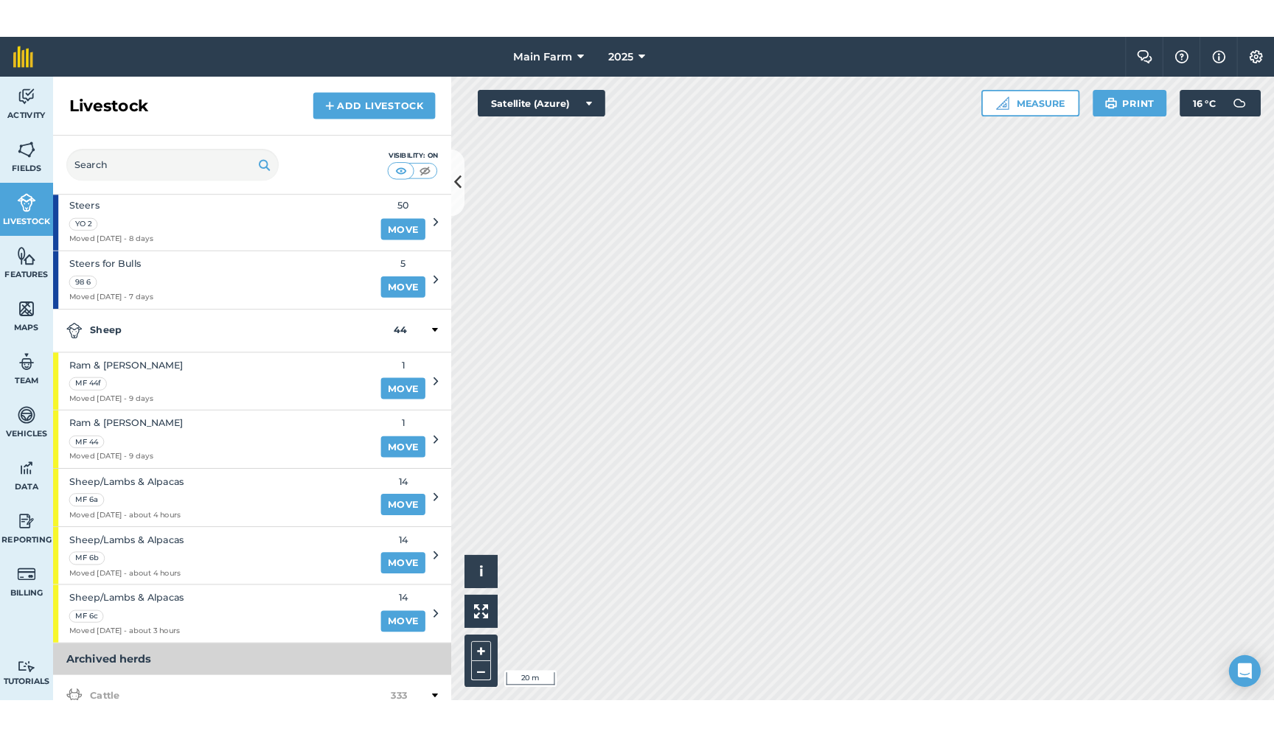
scroll to position [1257, 0]
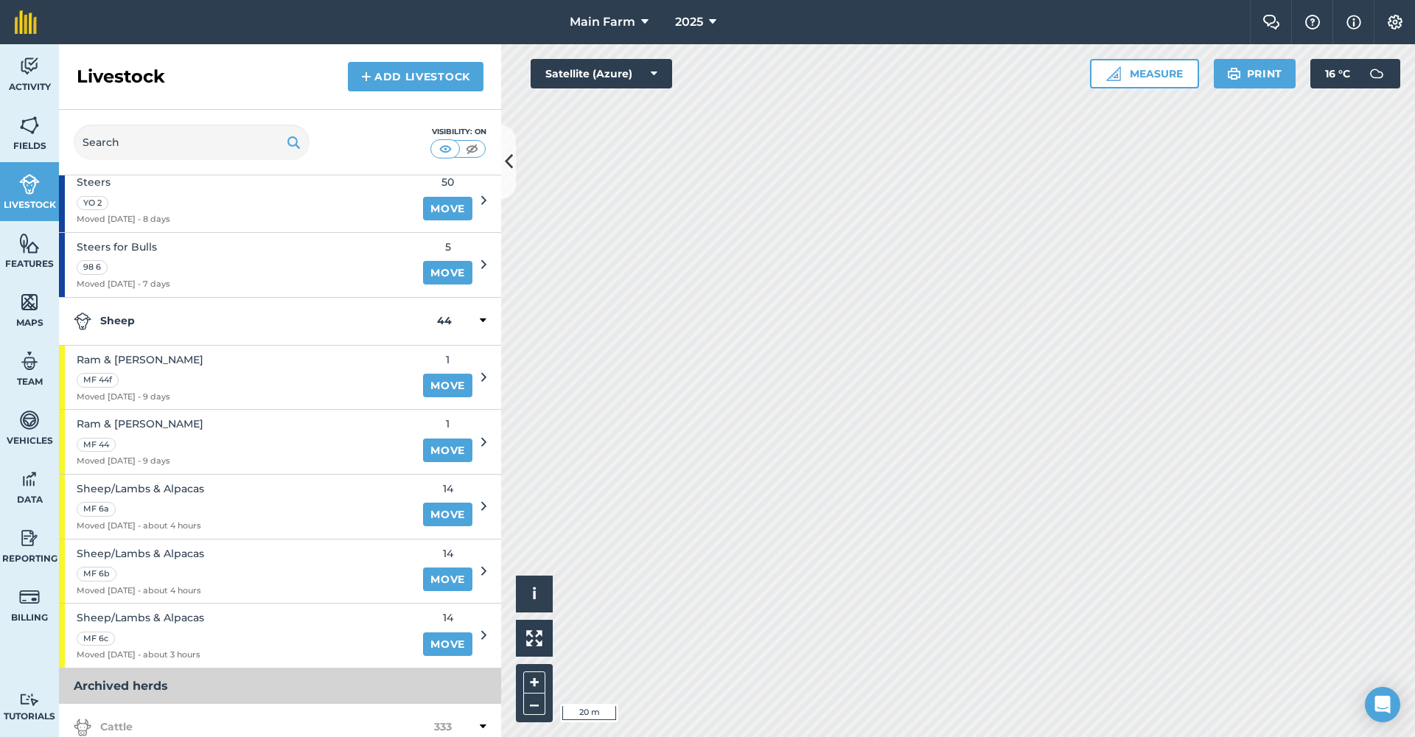
click at [155, 481] on span "Sheep/Lambs & Alpacas" at bounding box center [141, 489] width 128 height 16
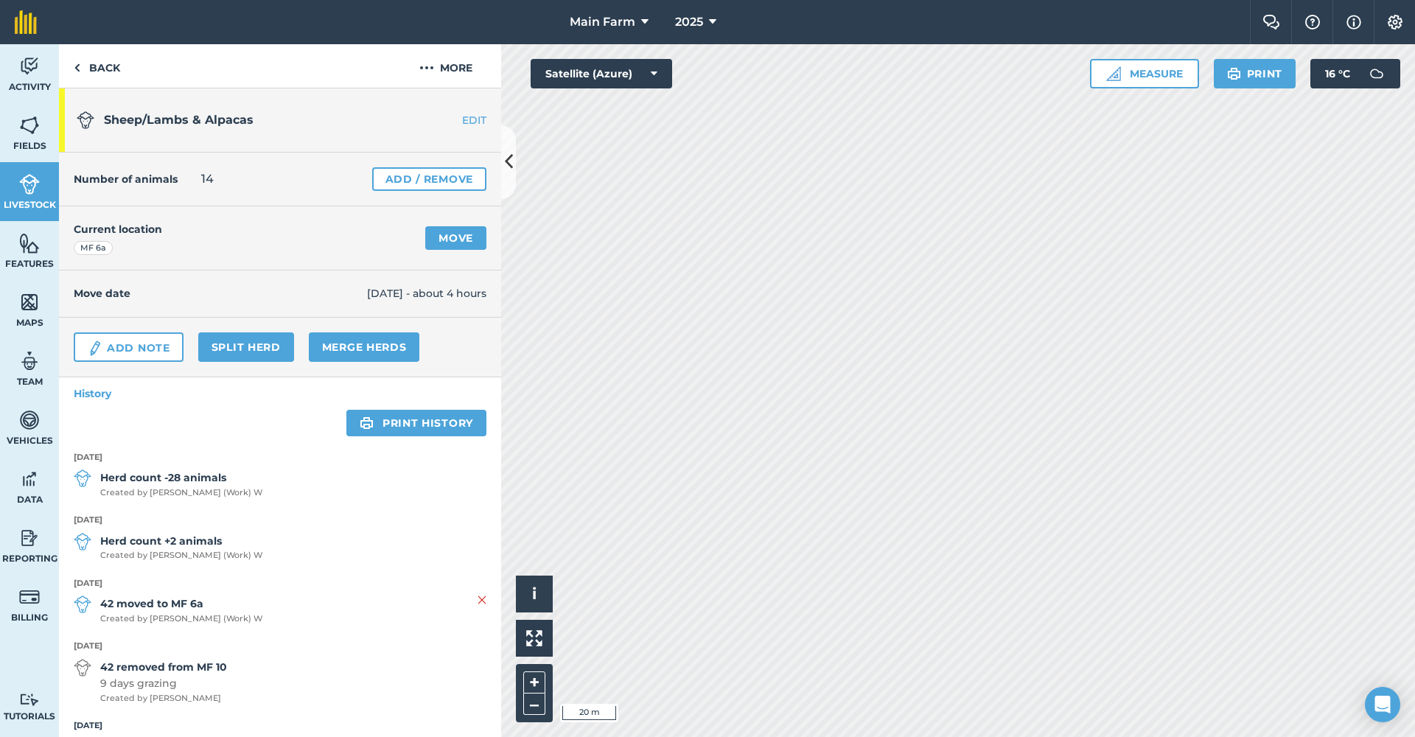
click at [338, 348] on link "Merge Herds" at bounding box center [364, 346] width 111 height 29
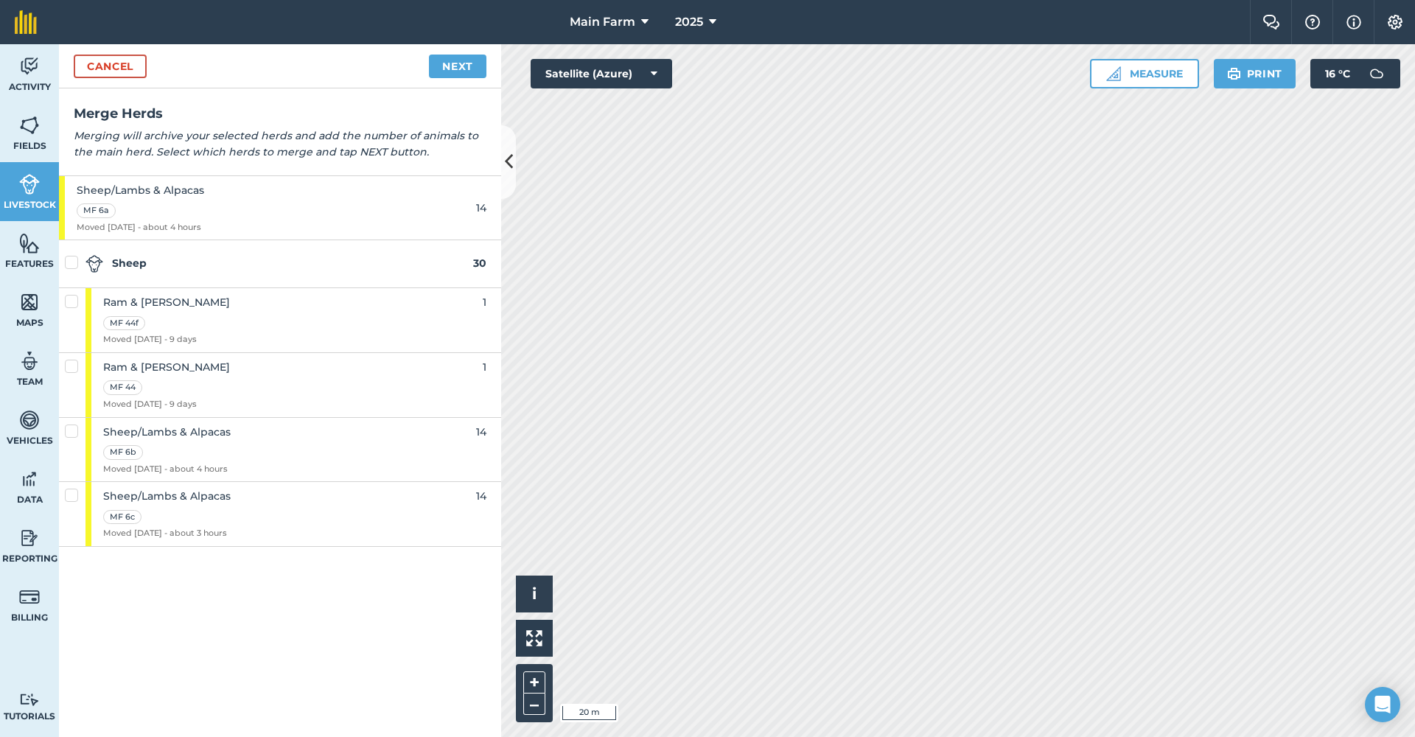
click at [105, 71] on link "Cancel" at bounding box center [110, 67] width 73 height 24
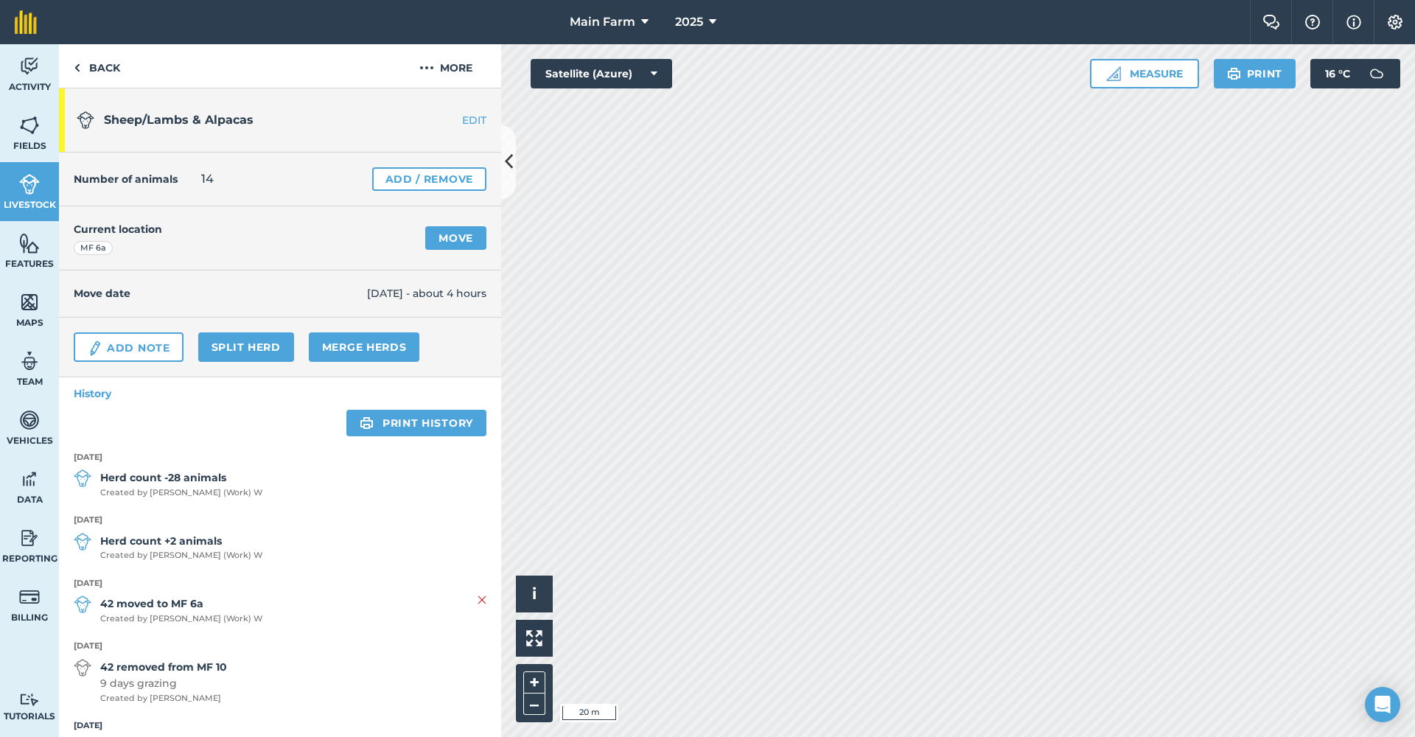
click at [20, 195] on link "Livestock" at bounding box center [29, 191] width 59 height 59
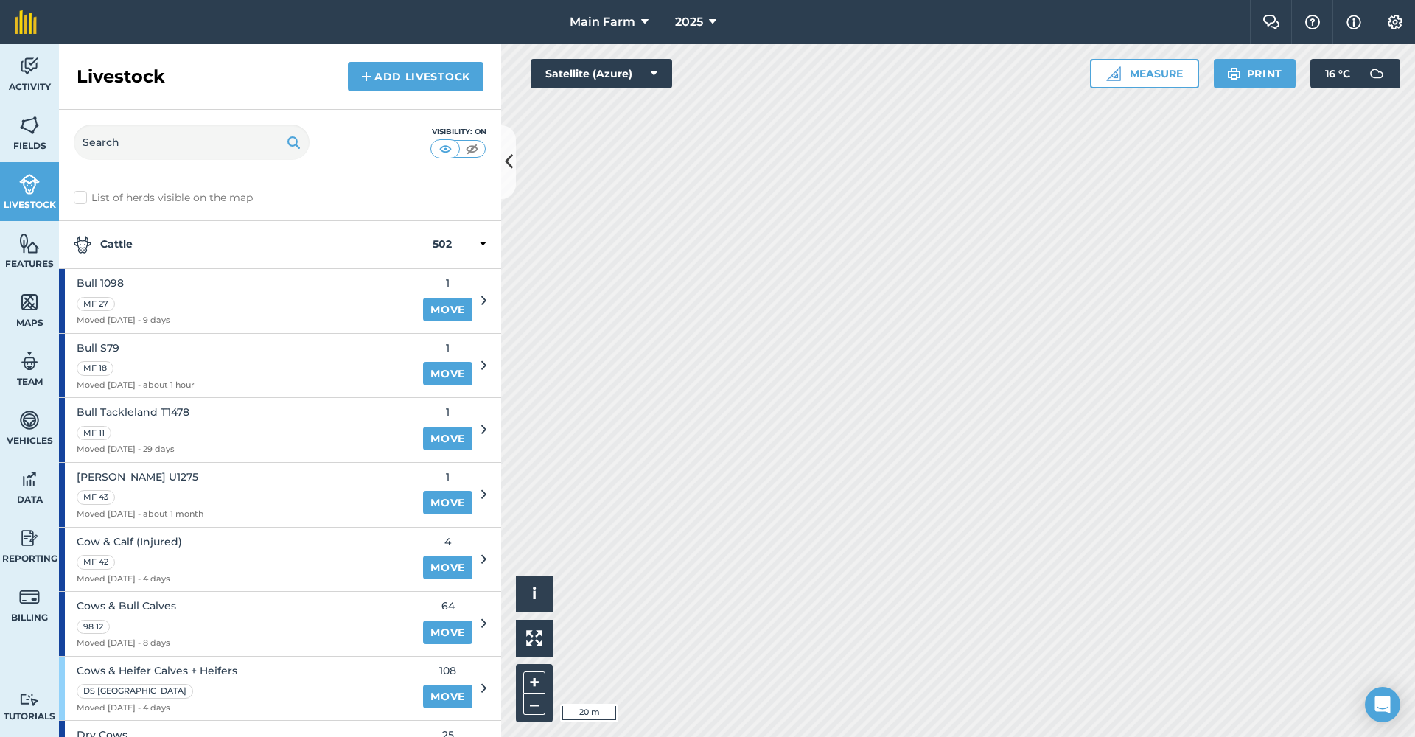
click at [510, 162] on icon at bounding box center [509, 162] width 8 height 26
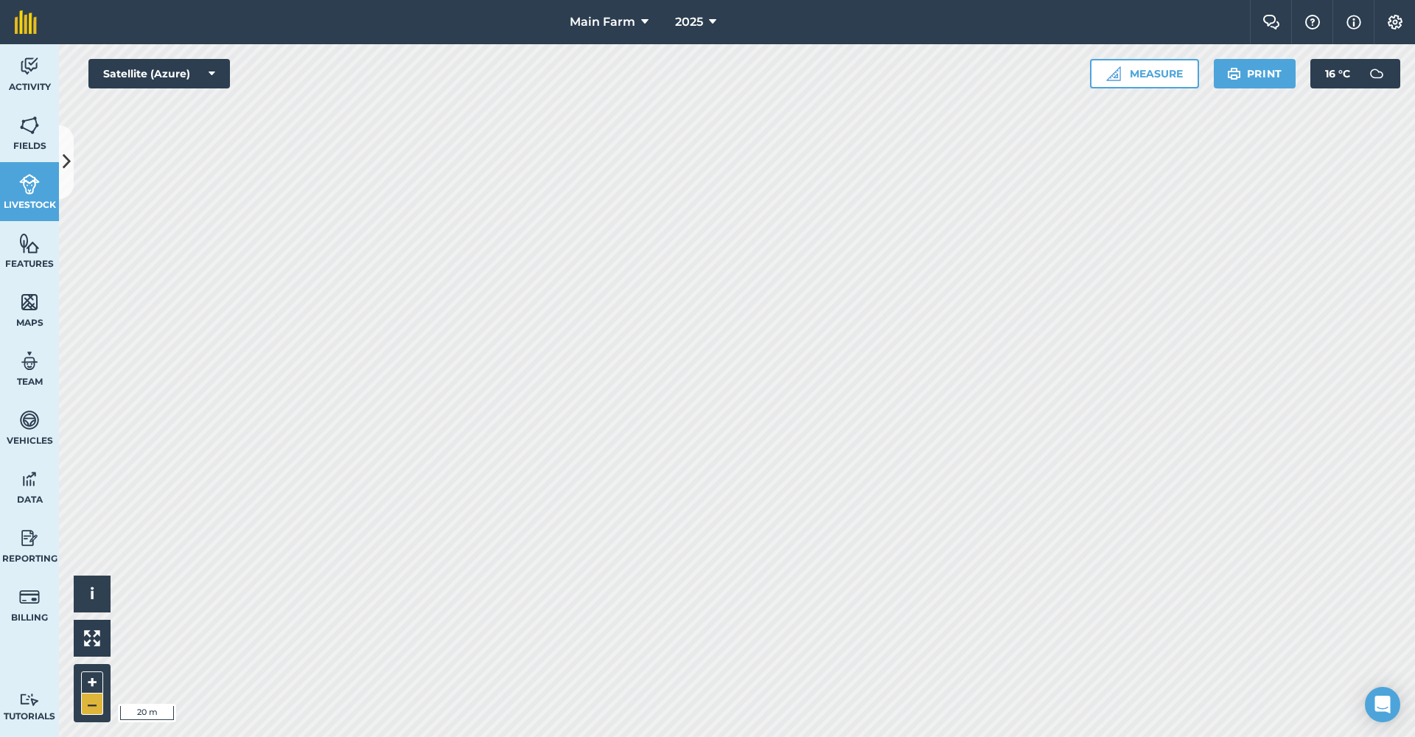
click at [88, 704] on button "–" at bounding box center [92, 704] width 22 height 21
click at [88, 683] on button "+" at bounding box center [92, 682] width 22 height 22
